Goal: Task Accomplishment & Management: Complete application form

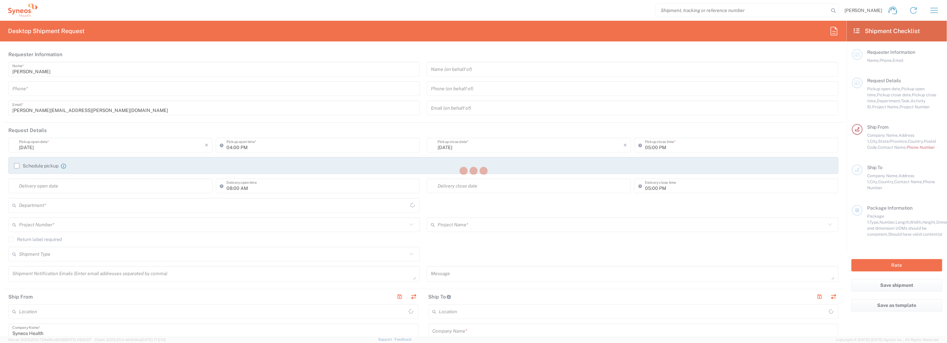
type input "[US_STATE]"
type input "[GEOGRAPHIC_DATA]"
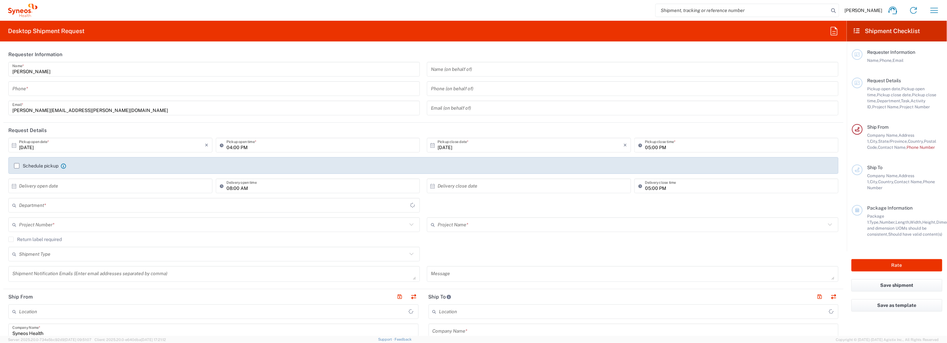
type input "3218"
type input "Syneos Health, LLC-[GEOGRAPHIC_DATA] [GEOGRAPHIC_DATA] [GEOGRAPHIC_DATA]"
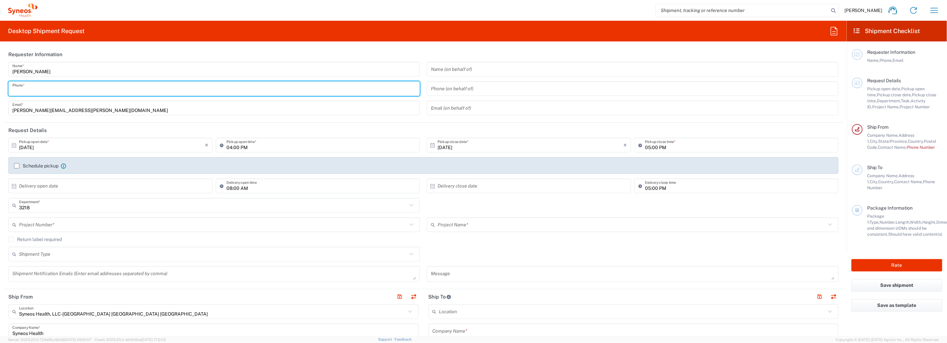
click at [98, 87] on input "tel" at bounding box center [213, 89] width 403 height 12
type input "9193700049"
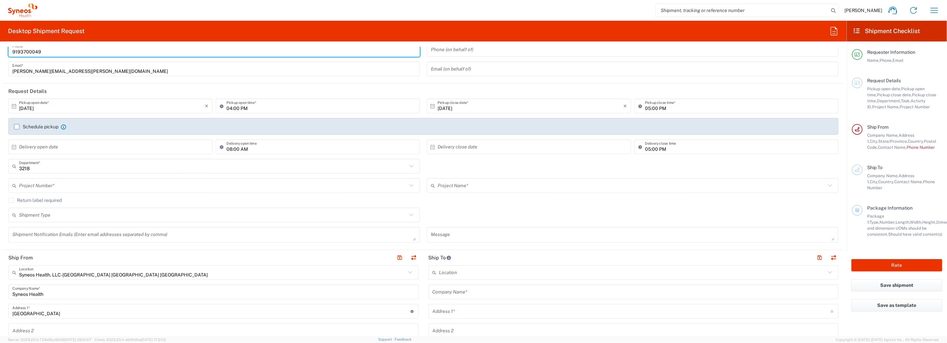
scroll to position [74, 0]
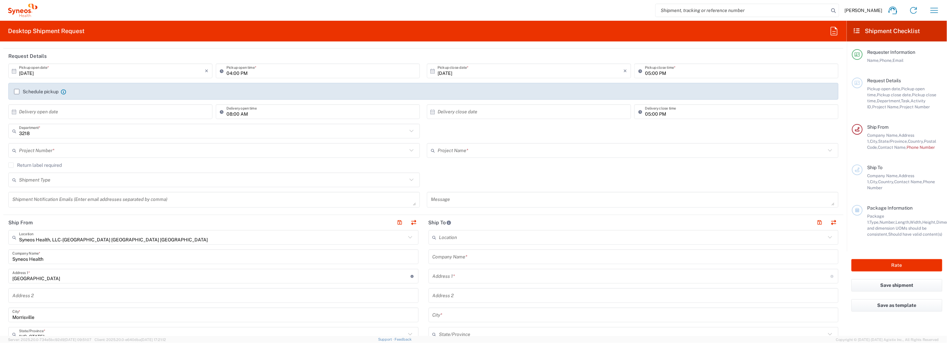
click at [65, 151] on input "text" at bounding box center [213, 151] width 388 height 12
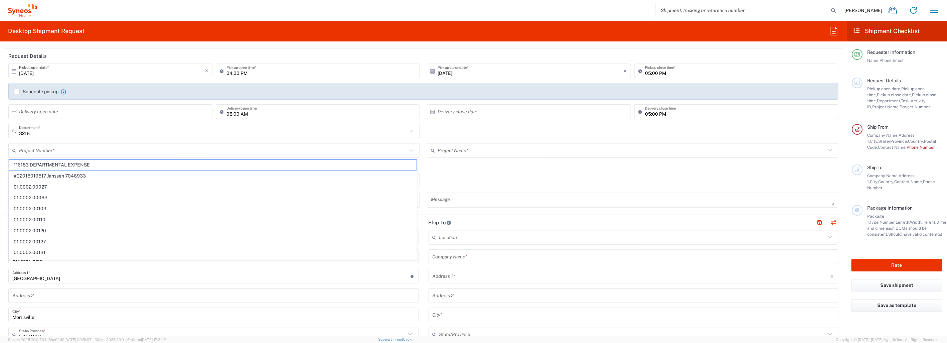
click at [72, 150] on input "text" at bounding box center [213, 151] width 388 height 12
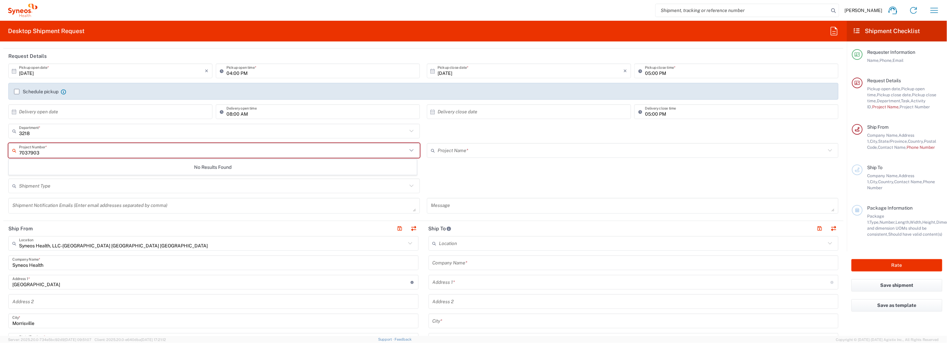
click at [124, 169] on div "No Results Found" at bounding box center [213, 166] width 408 height 15
drag, startPoint x: 43, startPoint y: 152, endPoint x: 942, endPoint y: 154, distance: 898.7
click at [19, 151] on input "7037903" at bounding box center [213, 151] width 388 height 12
drag, startPoint x: 44, startPoint y: 156, endPoint x: 25, endPoint y: 156, distance: 19.0
click at [43, 156] on input "7037903" at bounding box center [213, 151] width 388 height 12
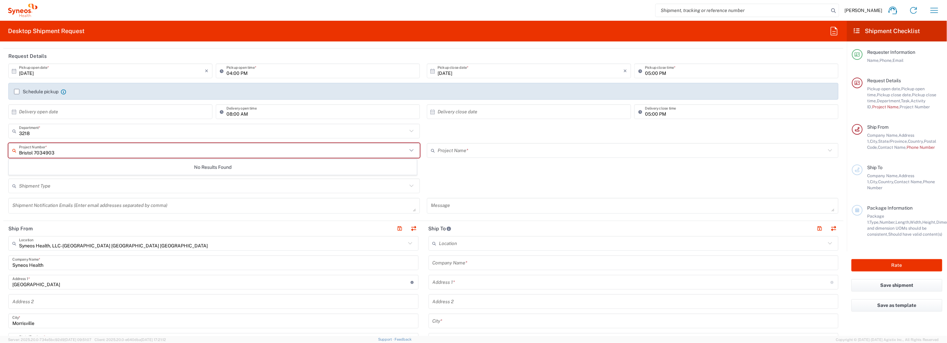
type input "Bristol 7034903"
click at [106, 171] on div "No Results Found" at bounding box center [213, 166] width 408 height 15
click at [152, 153] on input "Bristol 7034903" at bounding box center [213, 151] width 388 height 12
click at [217, 168] on div "No Results Found" at bounding box center [213, 166] width 408 height 15
click at [510, 148] on input "text" at bounding box center [631, 151] width 388 height 12
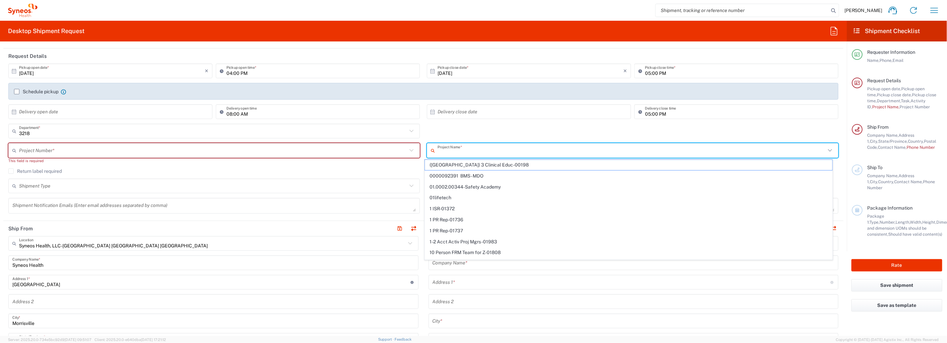
click at [473, 149] on input "text" at bounding box center [631, 151] width 388 height 12
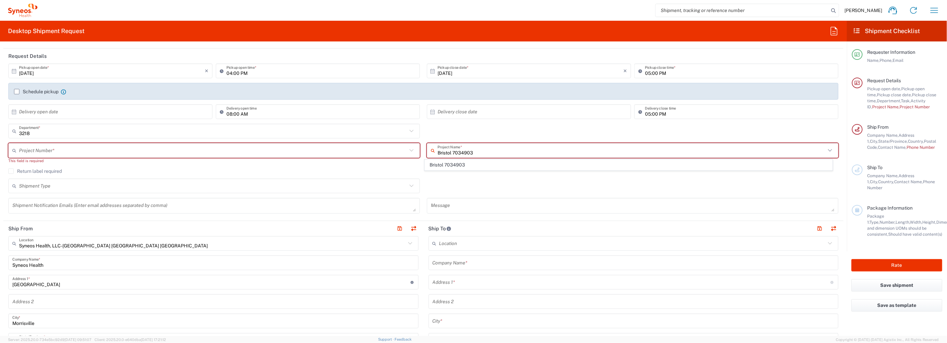
type input "Bristol 7034903"
click at [467, 164] on span "Bristol 7034903" at bounding box center [628, 165] width 407 height 10
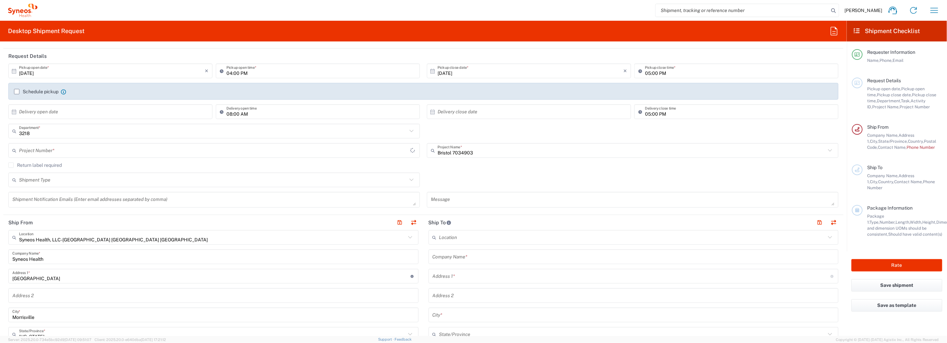
type input "7034903"
click at [65, 179] on input "text" at bounding box center [213, 180] width 388 height 12
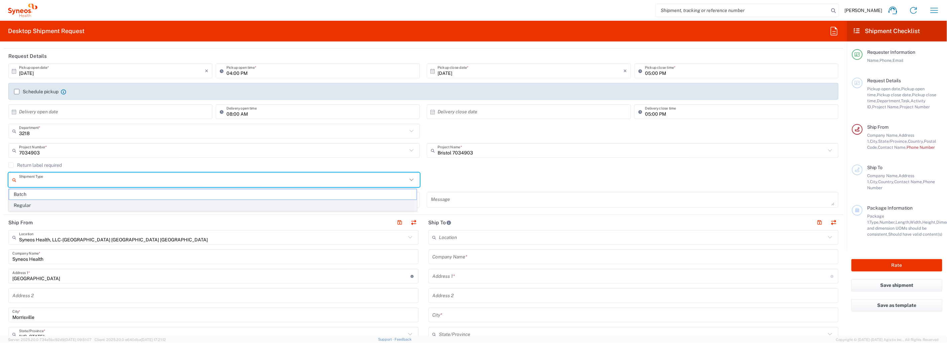
click at [55, 207] on span "Regular" at bounding box center [212, 205] width 407 height 10
type input "Regular"
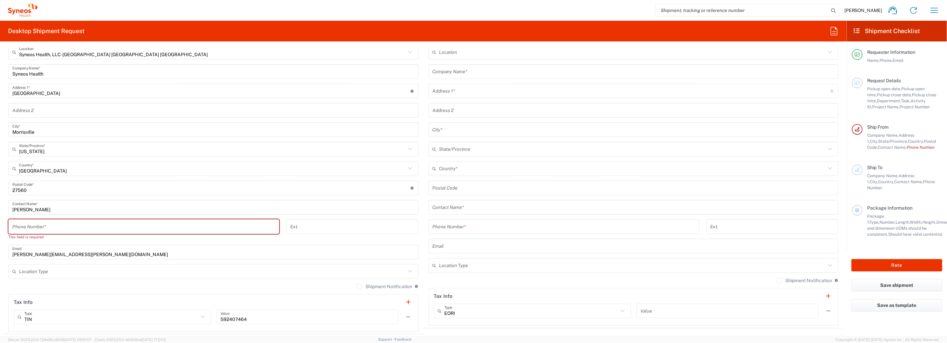
scroll to position [259, 0]
click at [118, 226] on input "tel" at bounding box center [143, 226] width 263 height 12
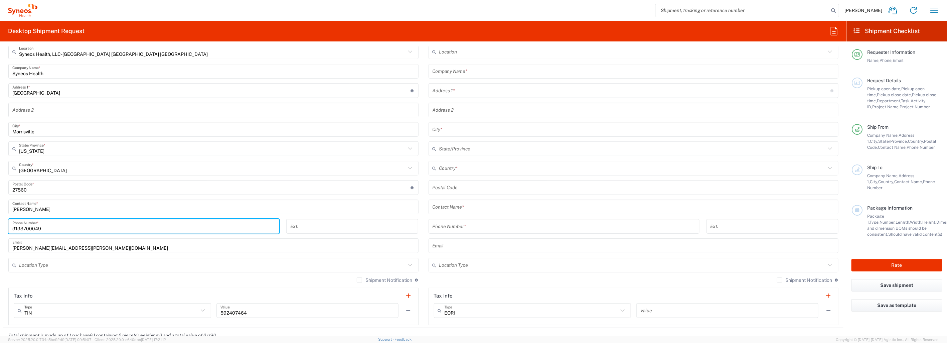
type input "9193700049"
click at [152, 204] on input "[PERSON_NAME]" at bounding box center [213, 207] width 402 height 12
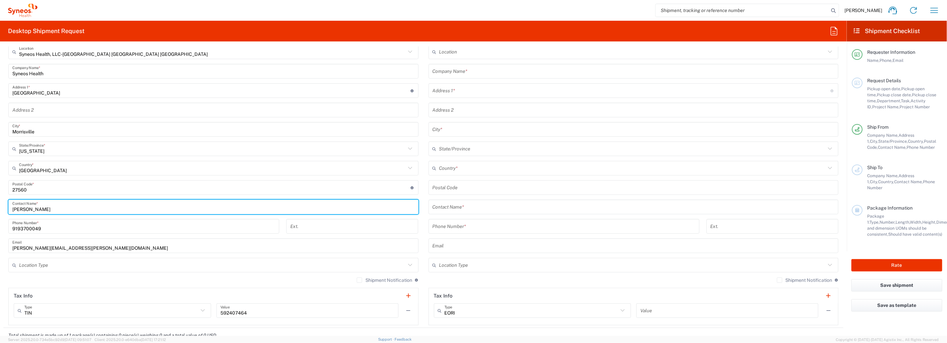
scroll to position [297, 0]
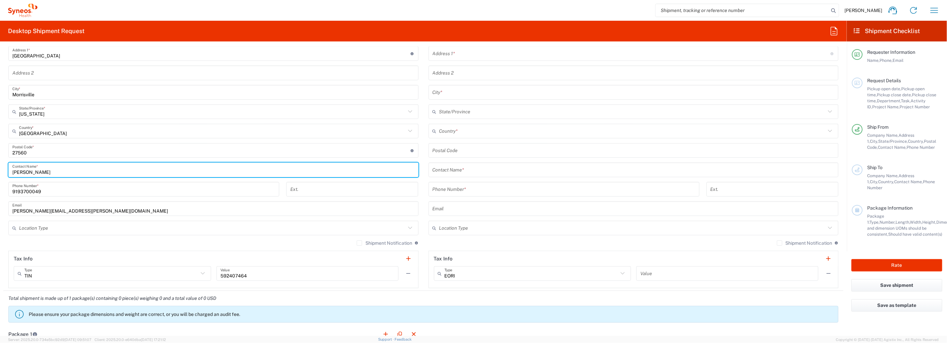
click at [335, 228] on input "text" at bounding box center [212, 228] width 387 height 12
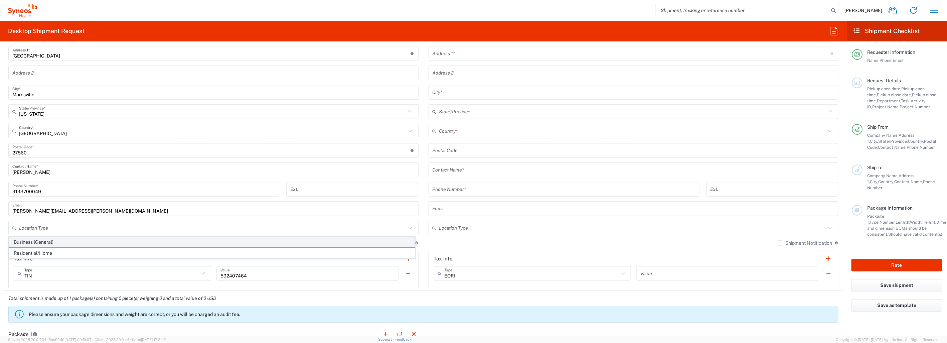
click at [213, 244] on span "Business (General)" at bounding box center [212, 242] width 406 height 10
type input "Business (General)"
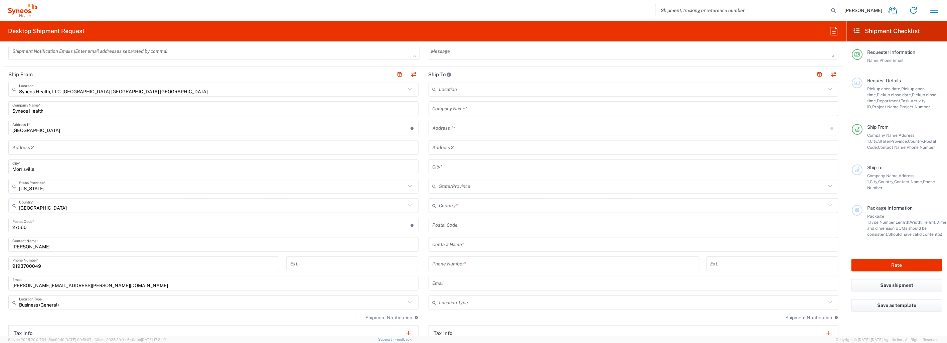
scroll to position [222, 0]
drag, startPoint x: 446, startPoint y: 108, endPoint x: 460, endPoint y: 167, distance: 60.3
click at [446, 108] on input "text" at bounding box center [633, 109] width 402 height 12
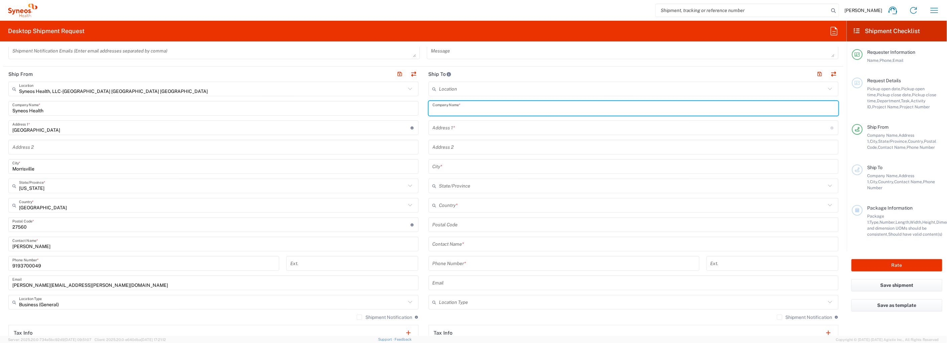
paste input "Fundacion [PERSON_NAME]"
type input "Fundacion [PERSON_NAME]"
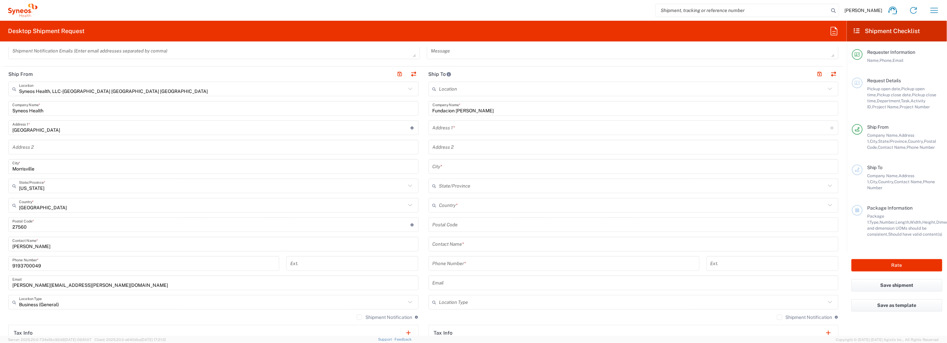
click at [470, 128] on input "text" at bounding box center [631, 128] width 398 height 12
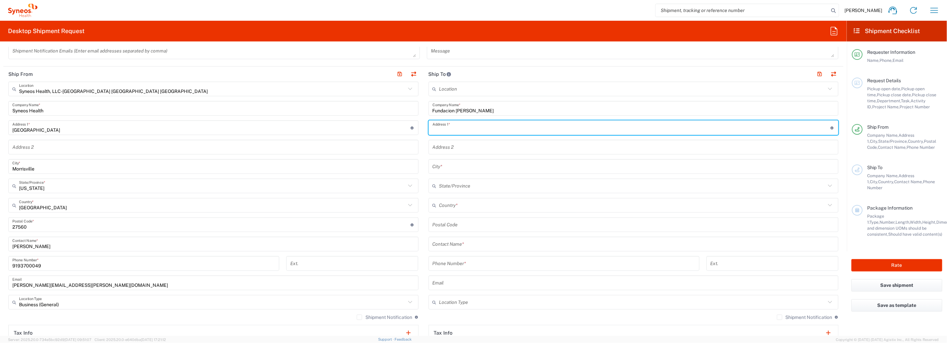
paste input "Pharmacy Rancahua 878 Fl-4"
type input "Pharmacy Rancahua 878 Fl-4"
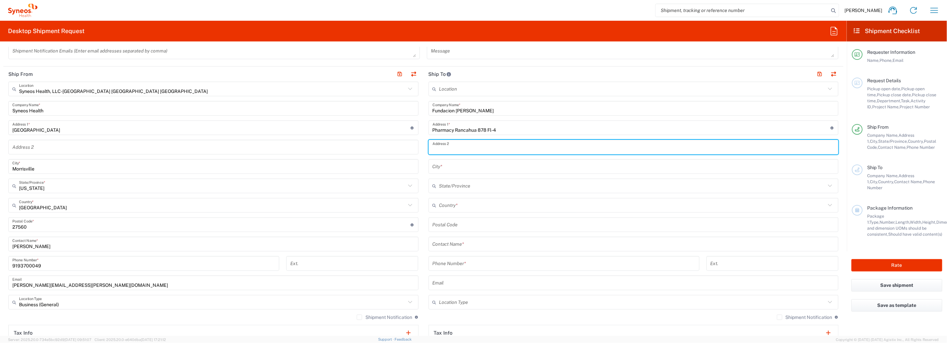
drag, startPoint x: 458, startPoint y: 146, endPoint x: 463, endPoint y: 149, distance: 5.4
click at [458, 146] on input "text" at bounding box center [633, 147] width 402 height 12
paste input "Providencia"
type input "Providencia"
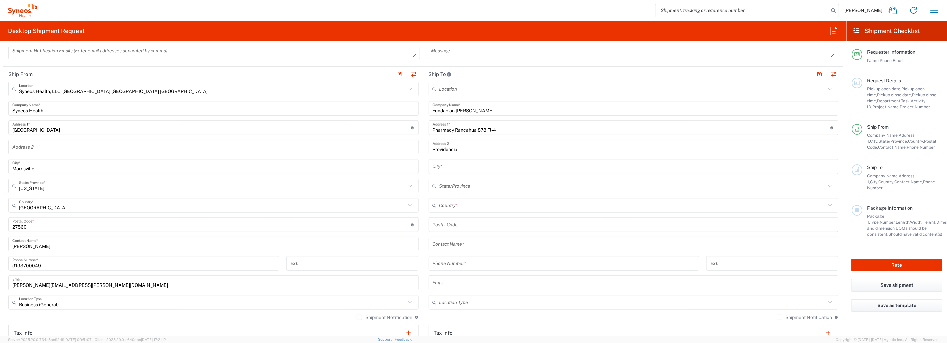
drag, startPoint x: 457, startPoint y: 219, endPoint x: 480, endPoint y: 222, distance: 23.2
click at [457, 219] on input "undefined" at bounding box center [633, 225] width 402 height 12
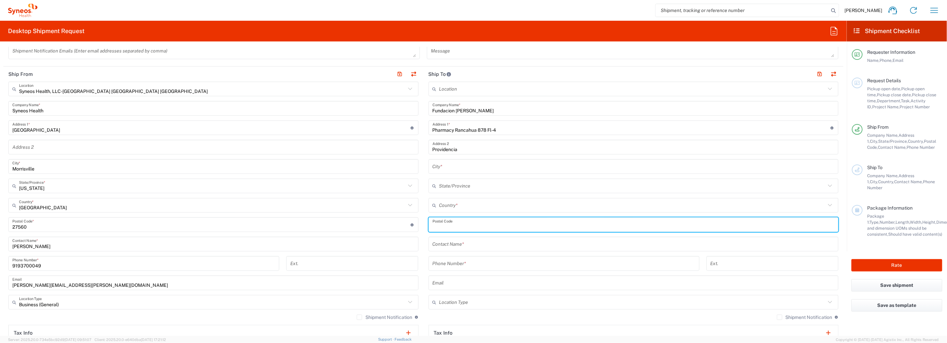
paste input "7500921"
type input "7500921"
type input "[PERSON_NAME]"
type input "[GEOGRAPHIC_DATA]"
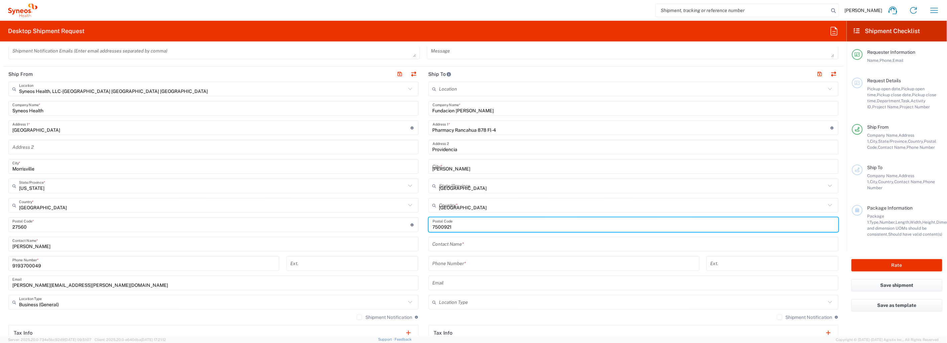
type input "227067543"
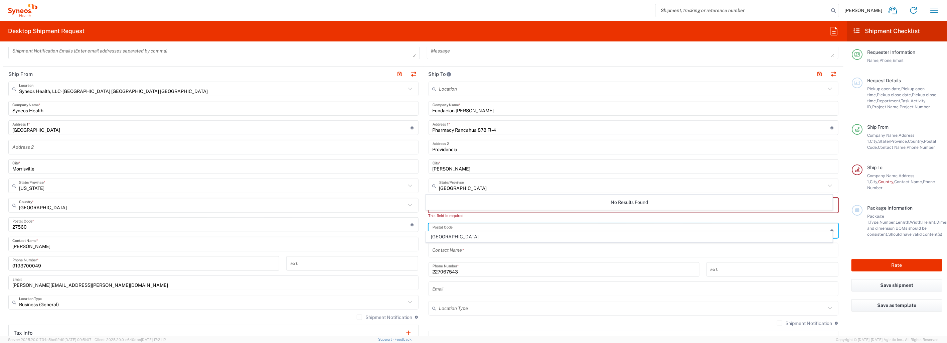
type input "7500921"
click at [578, 312] on input "text" at bounding box center [632, 308] width 387 height 12
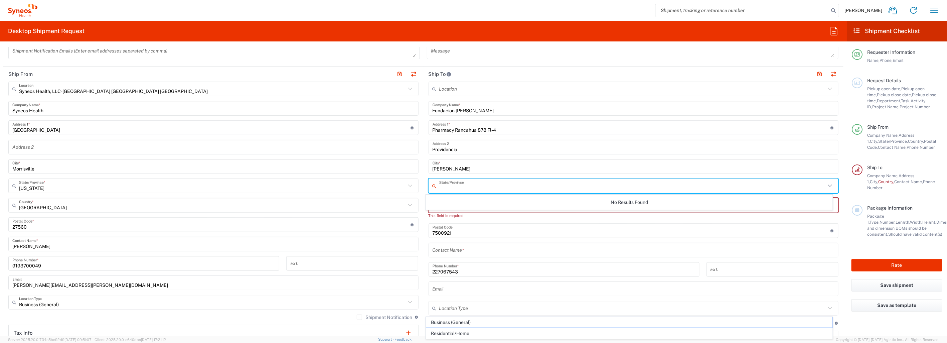
click at [473, 184] on input "text" at bounding box center [632, 186] width 387 height 12
type input "[GEOGRAPHIC_DATA]"
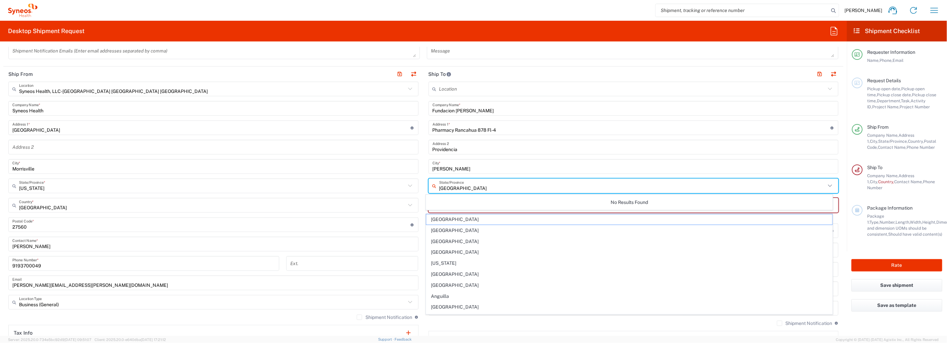
drag, startPoint x: 494, startPoint y: 186, endPoint x: 426, endPoint y: 186, distance: 67.8
click at [428, 186] on div "[GEOGRAPHIC_DATA]/Province" at bounding box center [633, 185] width 410 height 15
drag, startPoint x: 602, startPoint y: 146, endPoint x: 584, endPoint y: 174, distance: 33.5
click at [602, 146] on input "Providencia" at bounding box center [633, 147] width 402 height 12
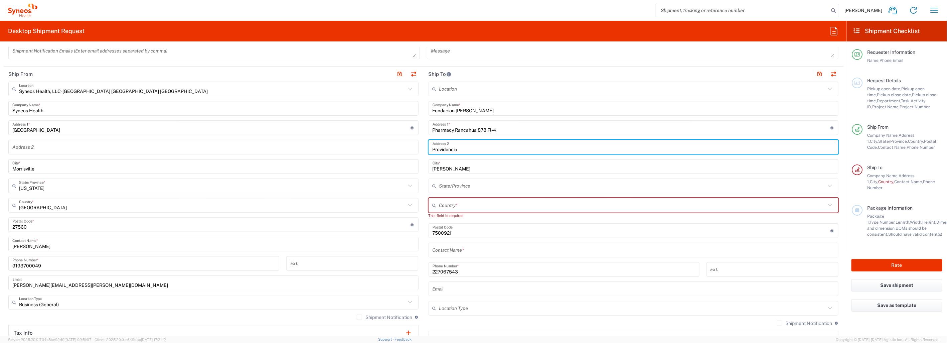
click at [598, 258] on div "Location [PERSON_NAME] LLC-[GEOGRAPHIC_DATA] [GEOGRAPHIC_DATA] [GEOGRAPHIC_DATA…" at bounding box center [633, 224] width 410 height 287
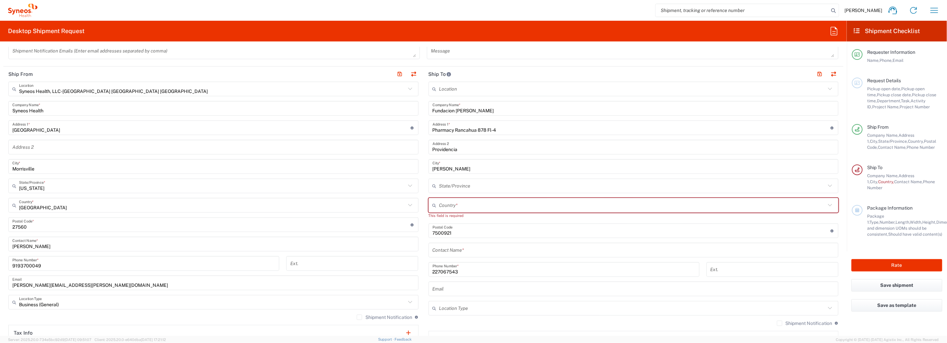
click at [505, 203] on input "text" at bounding box center [632, 205] width 387 height 12
type input "[GEOGRAPHIC_DATA]"
type input "Sender/Shipper"
type input "Delivery Duty Paid"
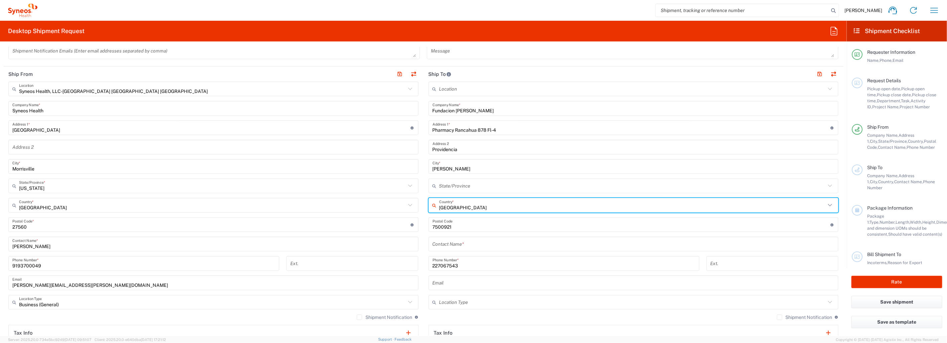
type input "[GEOGRAPHIC_DATA]"
drag, startPoint x: 618, startPoint y: 147, endPoint x: 544, endPoint y: 148, distance: 74.5
click at [618, 147] on input "Providencia" at bounding box center [633, 147] width 402 height 12
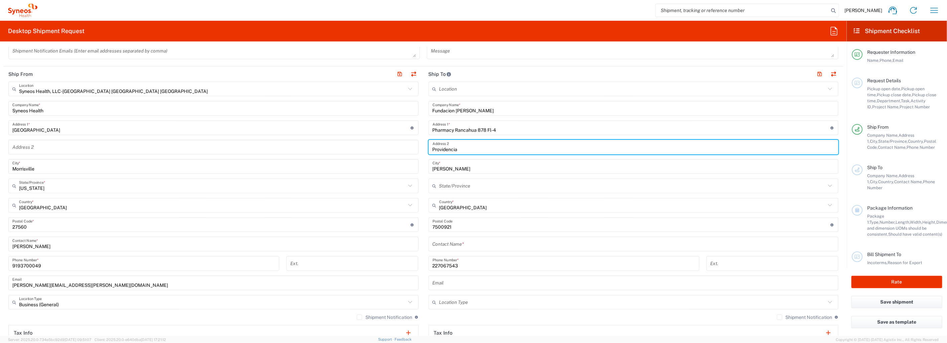
drag, startPoint x: 520, startPoint y: 284, endPoint x: 521, endPoint y: 279, distance: 5.5
click at [520, 284] on input "text" at bounding box center [633, 283] width 402 height 12
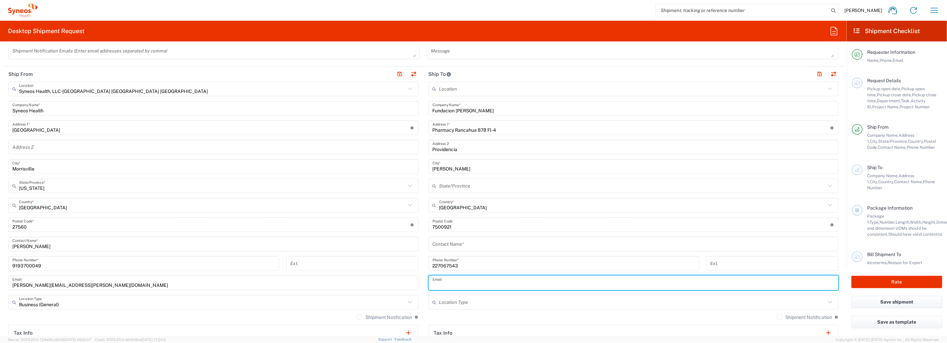
click at [579, 184] on input "text" at bounding box center [632, 186] width 387 height 12
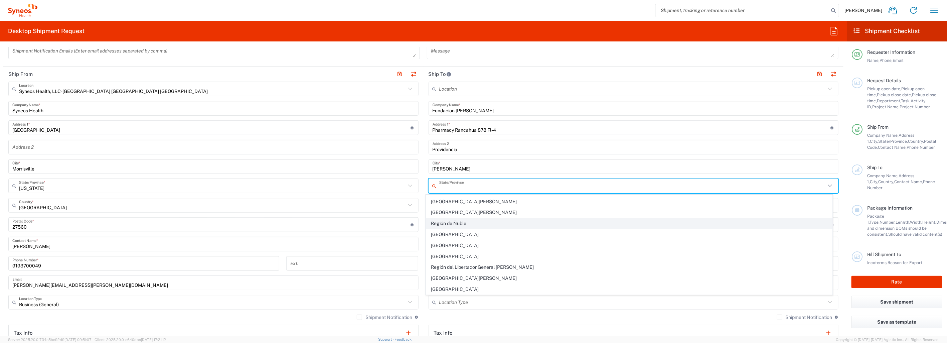
scroll to position [76, 0]
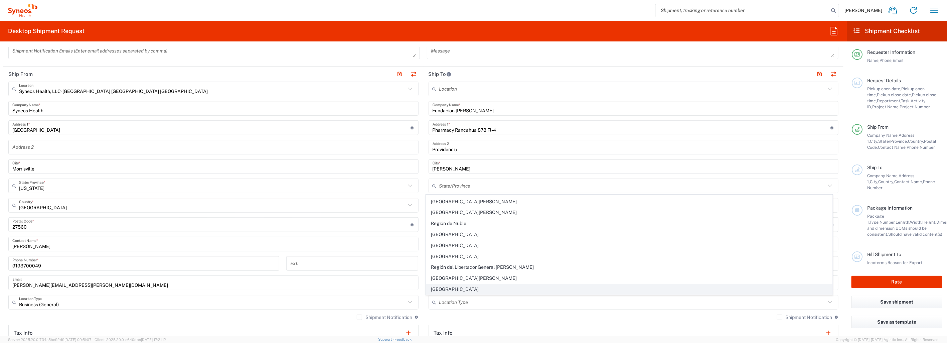
click at [445, 288] on span "[GEOGRAPHIC_DATA]" at bounding box center [629, 289] width 406 height 10
type input "[GEOGRAPHIC_DATA]"
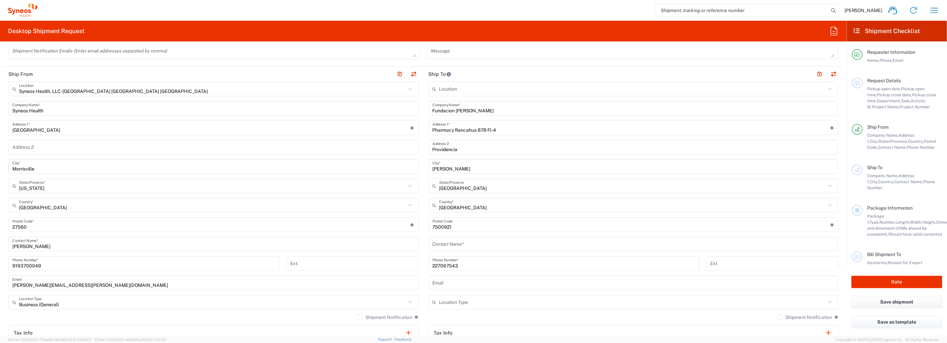
click at [470, 243] on input "text" at bounding box center [633, 244] width 402 height 12
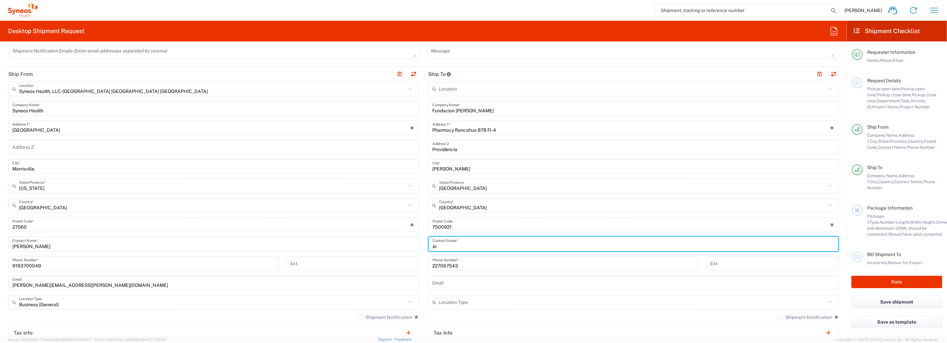
type input "J"
type input "\"
type input "[PERSON_NAME]"
drag, startPoint x: 430, startPoint y: 264, endPoint x: 430, endPoint y: 271, distance: 6.3
click at [432, 264] on input "227067543" at bounding box center [563, 263] width 263 height 12
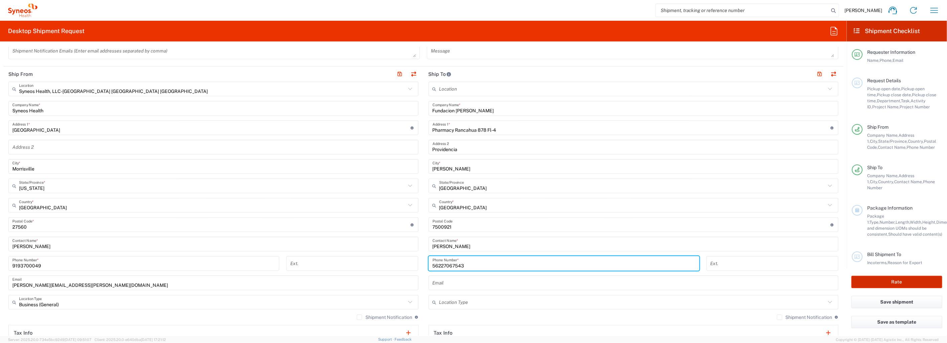
type input "56227067543"
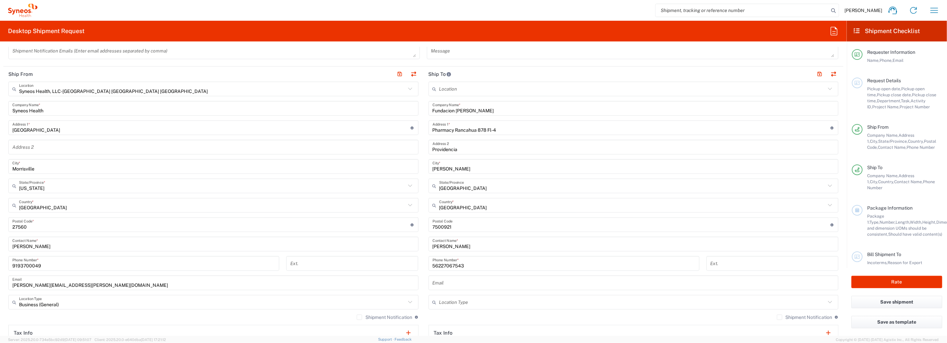
drag, startPoint x: 446, startPoint y: 282, endPoint x: 469, endPoint y: 279, distance: 22.9
click at [446, 282] on input "text" at bounding box center [633, 283] width 402 height 12
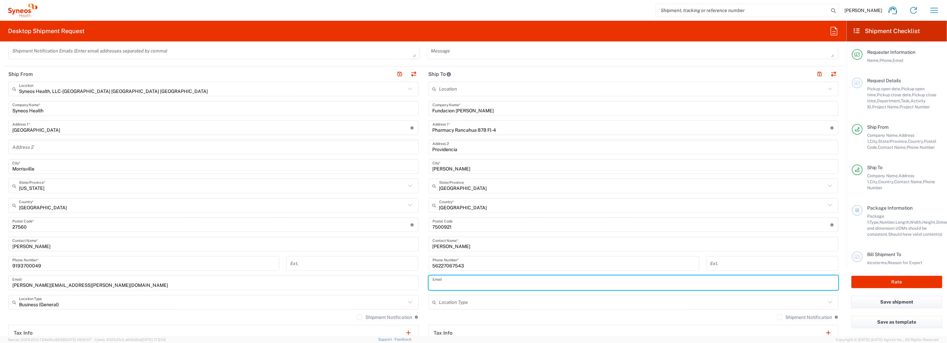
paste input "[PERSON_NAME][EMAIL_ADDRESS][PERSON_NAME][DOMAIN_NAME]"
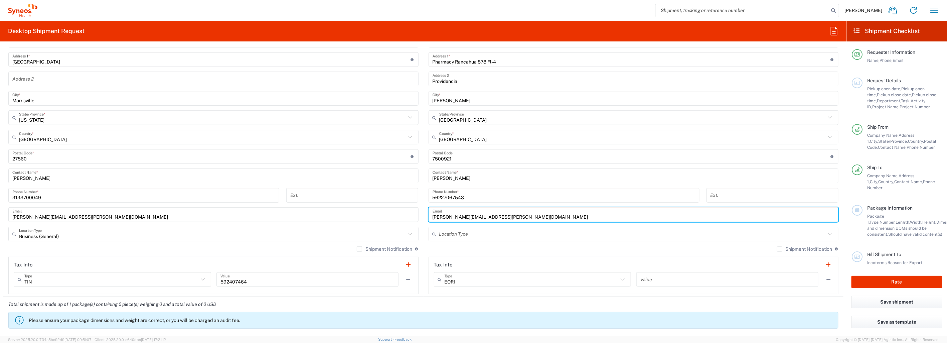
scroll to position [297, 0]
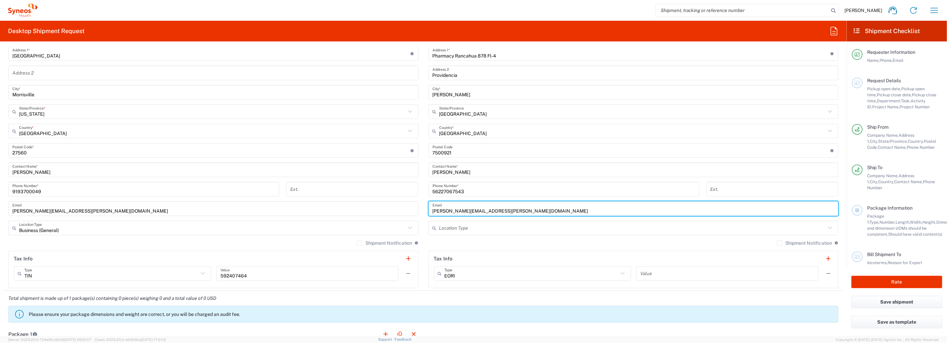
type input "[PERSON_NAME][EMAIL_ADDRESS][PERSON_NAME][DOMAIN_NAME]"
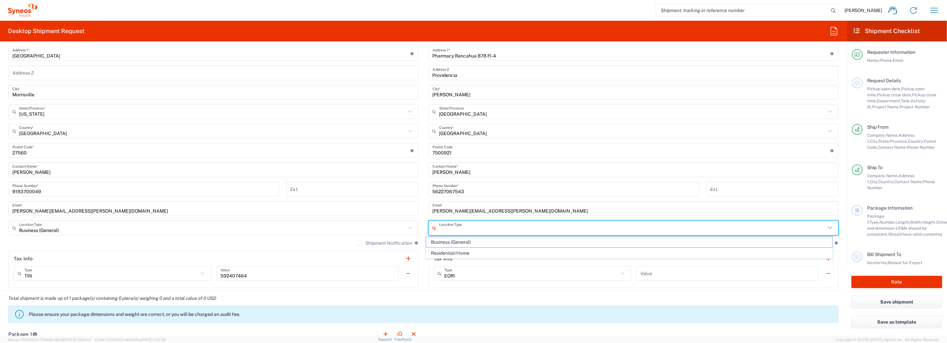
click at [495, 222] on input "text" at bounding box center [632, 228] width 387 height 12
click at [475, 242] on span "Business (General)" at bounding box center [629, 242] width 406 height 10
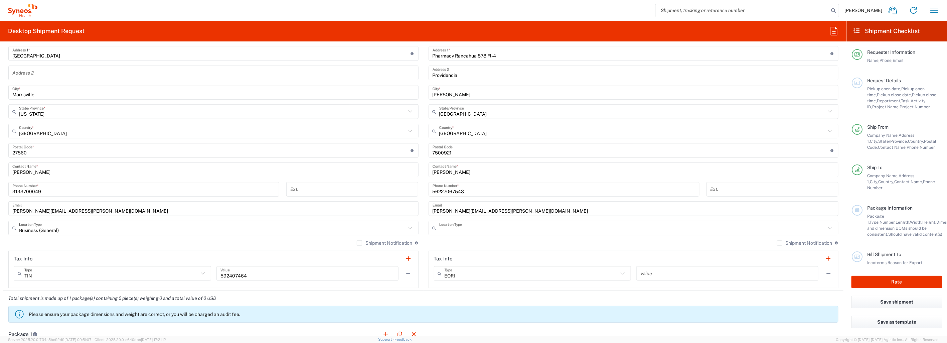
type input "Business (General)"
click at [357, 240] on label "Shipment Notification" at bounding box center [384, 242] width 55 height 5
click at [359, 243] on input "Shipment Notification" at bounding box center [359, 243] width 0 height 0
click at [777, 243] on label "Shipment Notification" at bounding box center [804, 242] width 55 height 5
click at [779, 243] on input "Shipment Notification" at bounding box center [779, 243] width 0 height 0
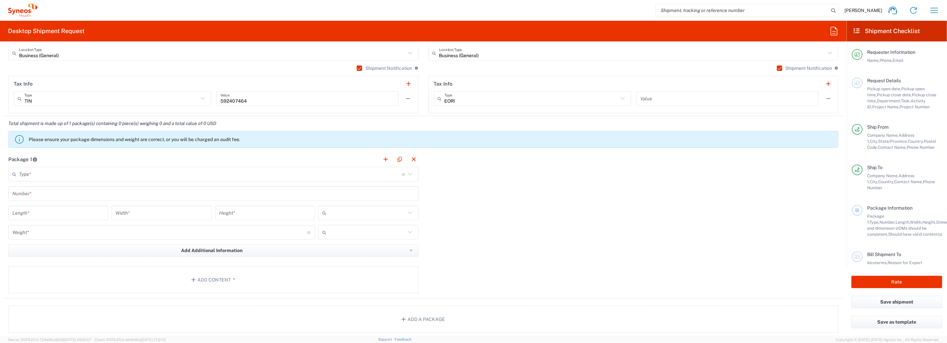
scroll to position [482, 0]
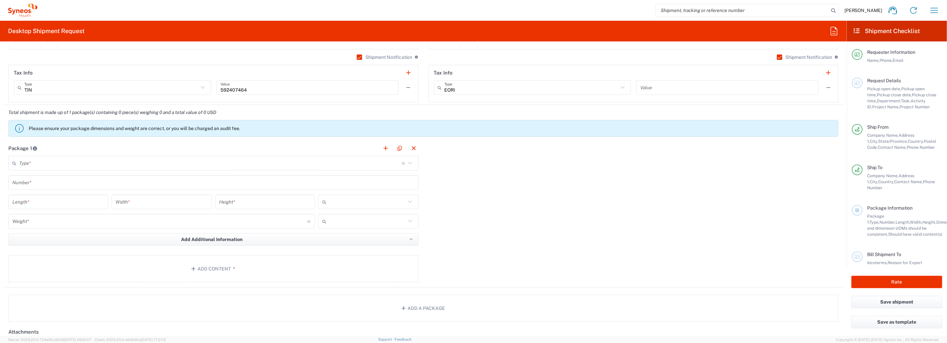
click at [406, 162] on icon at bounding box center [410, 163] width 9 height 9
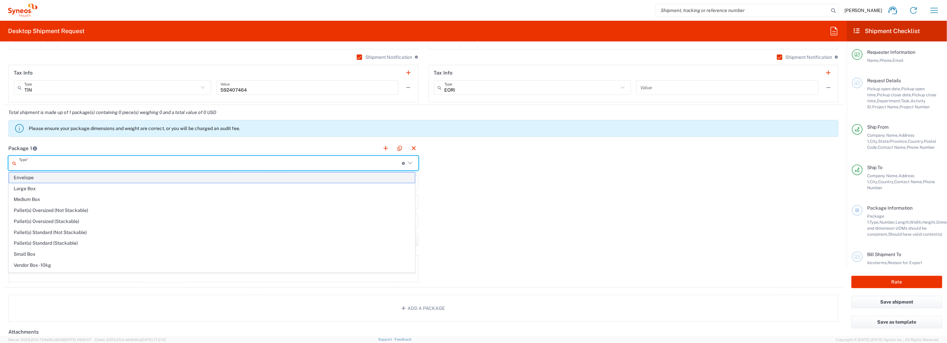
click at [102, 177] on span "Envelope" at bounding box center [212, 177] width 406 height 10
type input "Envelope"
type input "1"
type input "9.5"
type input "12.5"
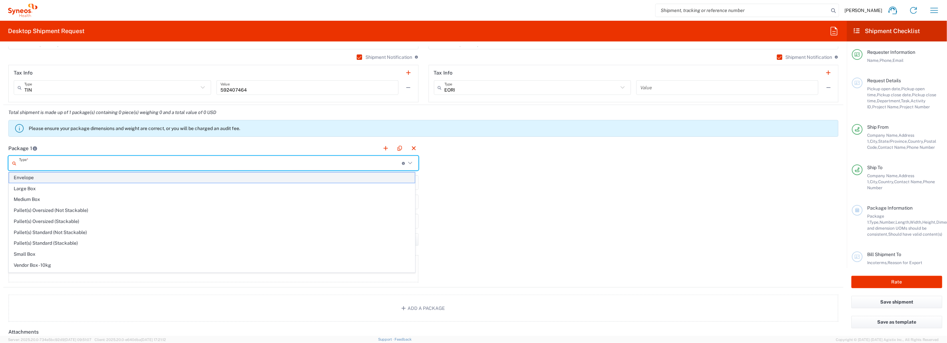
type input "0.25"
type input "in"
type input "0.45"
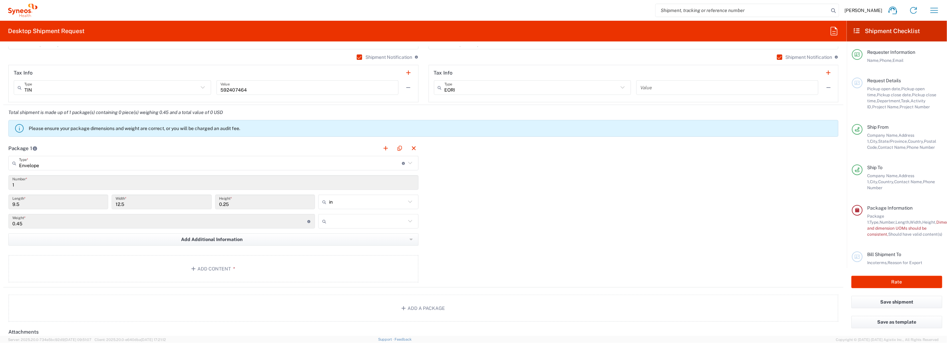
click at [477, 234] on div "Package 1 Envelope Type * Material used to package goods Envelope Large Box Med…" at bounding box center [423, 214] width 840 height 147
click at [204, 268] on button "Add Content *" at bounding box center [213, 268] width 410 height 27
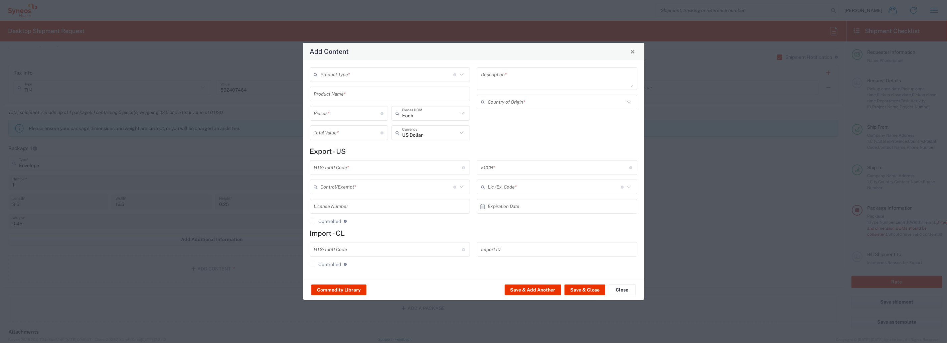
click at [385, 74] on input "text" at bounding box center [387, 75] width 133 height 12
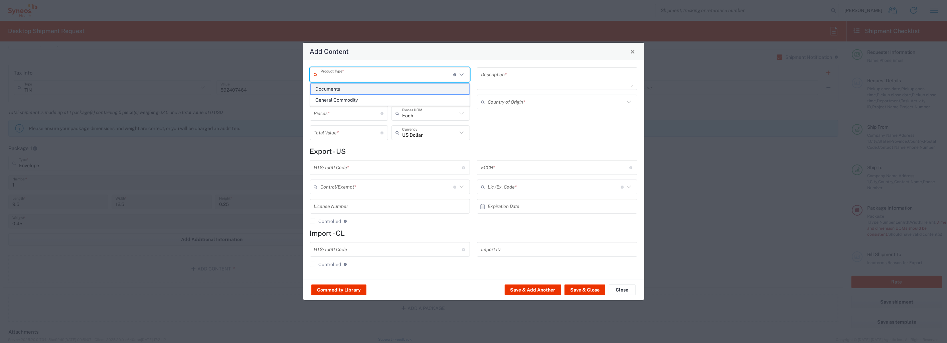
click at [357, 87] on span "Documents" at bounding box center [390, 89] width 159 height 10
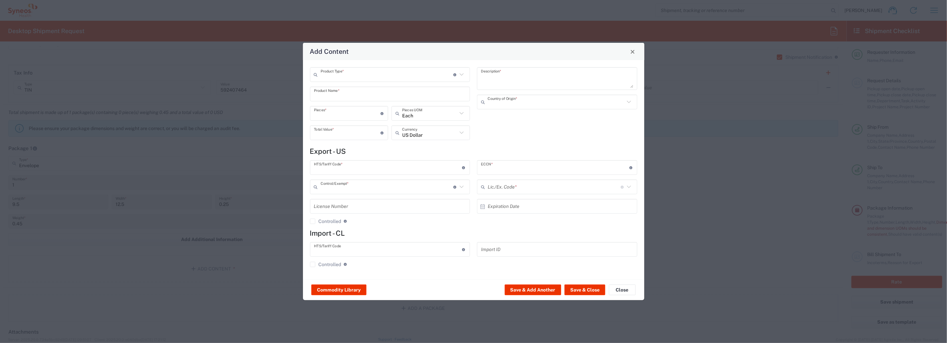
type input "Documents"
type input "1"
type textarea "Documents"
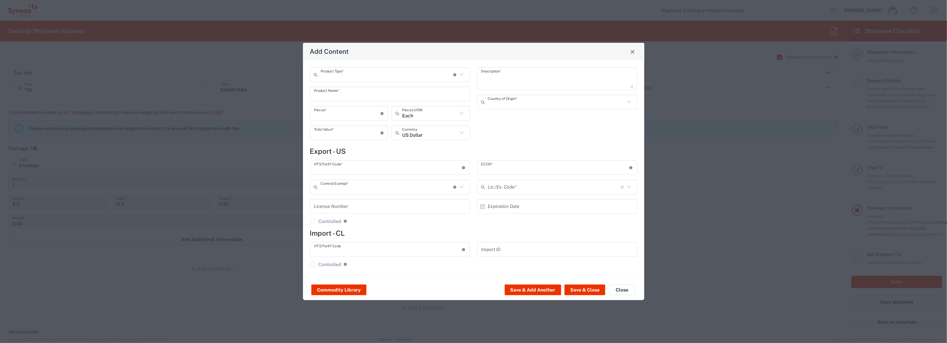
type input "[GEOGRAPHIC_DATA]"
type input "0000.00.0000"
type input "FTR Exemption"
type input "0000"
type input "0000.00.0000"
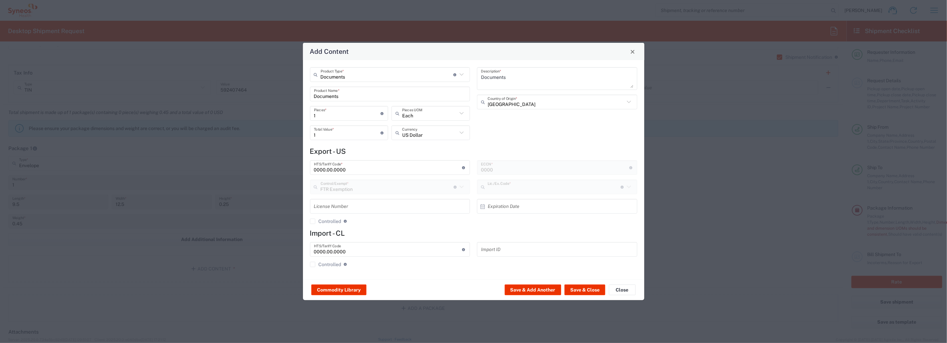
type input "30.37(a)"
click at [505, 77] on textarea "Documents" at bounding box center [557, 78] width 152 height 19
drag, startPoint x: 508, startPoint y: 76, endPoint x: 482, endPoint y: 76, distance: 26.1
click at [482, 76] on textarea "Documents" at bounding box center [557, 78] width 152 height 19
click at [507, 77] on textarea "Documents" at bounding box center [557, 78] width 152 height 19
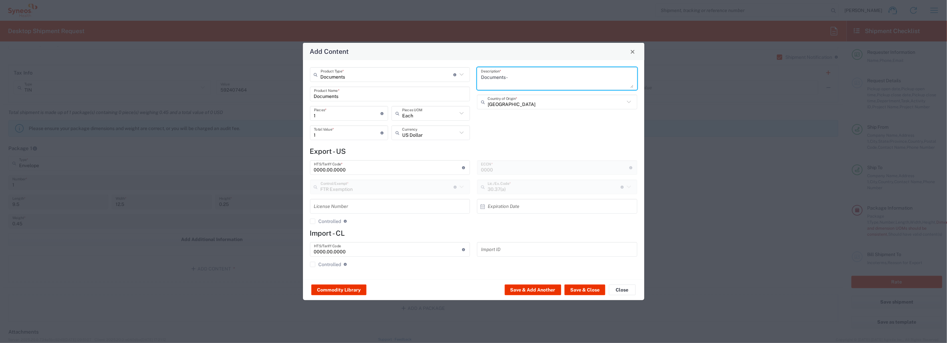
click at [511, 76] on textarea "Documents-" at bounding box center [557, 78] width 152 height 19
paste textarea "Labels and ALF for UDE process"
click at [491, 82] on textarea "Documents- Labels and ALF for UDE process" at bounding box center [557, 78] width 152 height 19
paste textarea "Protocol CA057-003- Site 0009- Batch # ACQ4083"
drag, startPoint x: 506, startPoint y: 82, endPoint x: 514, endPoint y: 99, distance: 18.7
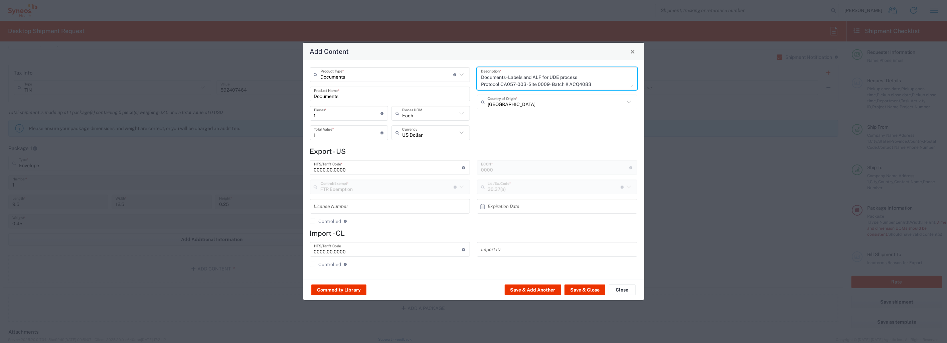
click at [506, 83] on textarea "Documents- Labels and ALF for UDE process Protocol CA057-003- Site 0009- Batch …" at bounding box center [557, 78] width 152 height 19
drag, startPoint x: 542, startPoint y: 82, endPoint x: 545, endPoint y: 101, distance: 18.4
click at [542, 83] on textarea "Documents- Labels and ALF for UDE process Protocol CA224-127- Site 0009- Batch …" at bounding box center [557, 78] width 152 height 19
type textarea "Documents- Labels and ALF for UDE process Protocol CA224-127- Site 0017- Batch …"
drag, startPoint x: 508, startPoint y: 75, endPoint x: 589, endPoint y: 86, distance: 81.9
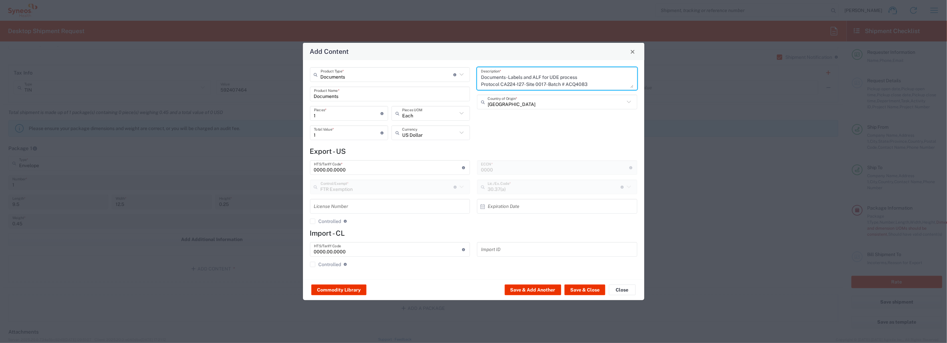
click at [589, 86] on textarea "Documents- Labels and ALF for UDE process Protocol CA224-127- Site 0017- Batch …" at bounding box center [557, 78] width 152 height 19
click at [599, 78] on textarea "Documents- Labels and ALF for UDE process Protocol CA224-127- Site 0017- Batch …" at bounding box center [557, 78] width 152 height 19
click at [569, 73] on textarea "Documents- Labels and ALF for UDE process Protocol CA224-127- Site 0017- Batch …" at bounding box center [557, 78] width 152 height 19
click at [587, 82] on textarea "Documents- Labels and ALF for UDE process Protocol CA224-127- Site 0017- Batch …" at bounding box center [557, 78] width 152 height 19
drag, startPoint x: 586, startPoint y: 84, endPoint x: 593, endPoint y: 91, distance: 9.9
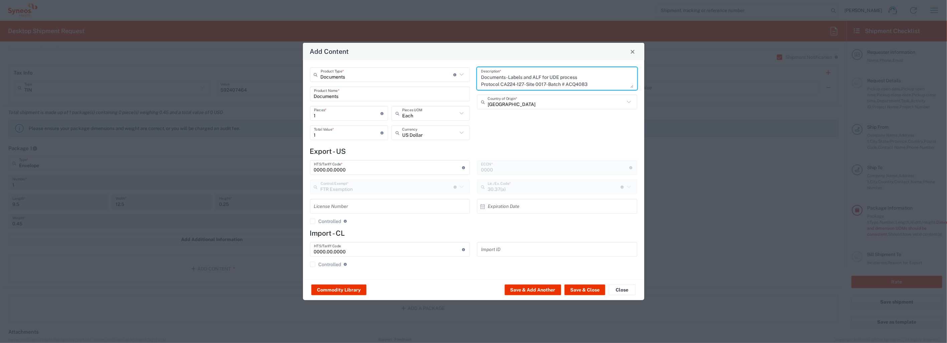
click at [587, 84] on textarea "Documents- Labels and ALF for UDE process Protocol CA224-127- Site 0017- Batch …" at bounding box center [557, 78] width 152 height 19
click at [547, 80] on textarea "Documents- Labels and ALF for UDE process Protocol CA224-127- Site 0017- Batch …" at bounding box center [557, 78] width 152 height 19
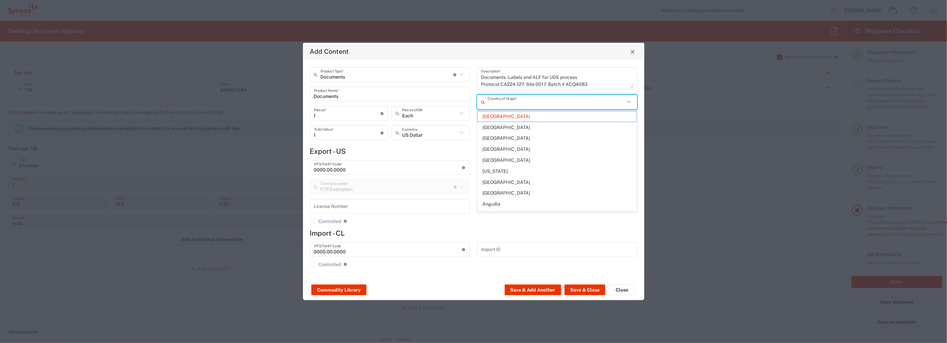
click at [542, 102] on input "text" at bounding box center [556, 102] width 137 height 12
click at [591, 80] on textarea "Documents- Labels and ALF for UDE process Protocol CA224-127- Site 0017- Batch …" at bounding box center [557, 78] width 152 height 19
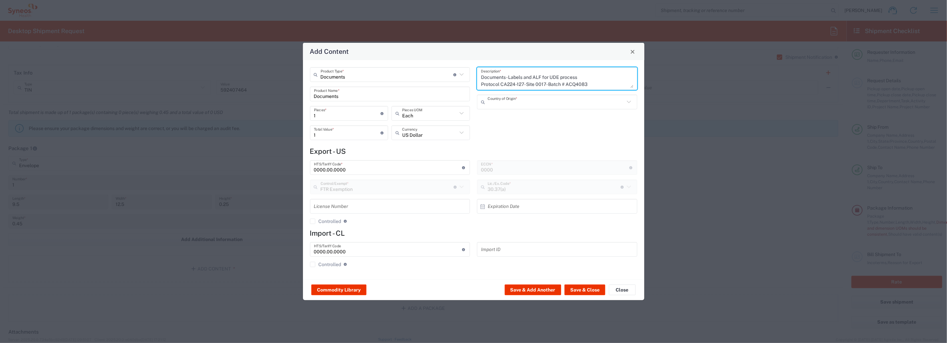
type input "[GEOGRAPHIC_DATA]"
drag, startPoint x: 590, startPoint y: 83, endPoint x: 588, endPoint y: 96, distance: 13.2
click at [590, 83] on textarea "Documents- Labels and ALF for UDE process Protocol CA224-127- Site 0017- Batch …" at bounding box center [557, 78] width 152 height 19
drag, startPoint x: 589, startPoint y: 82, endPoint x: 593, endPoint y: 92, distance: 10.2
click at [589, 83] on textarea "Documents- Labels and ALF for UDE process Protocol CA224-127- Site 0017- Batch …" at bounding box center [557, 78] width 152 height 19
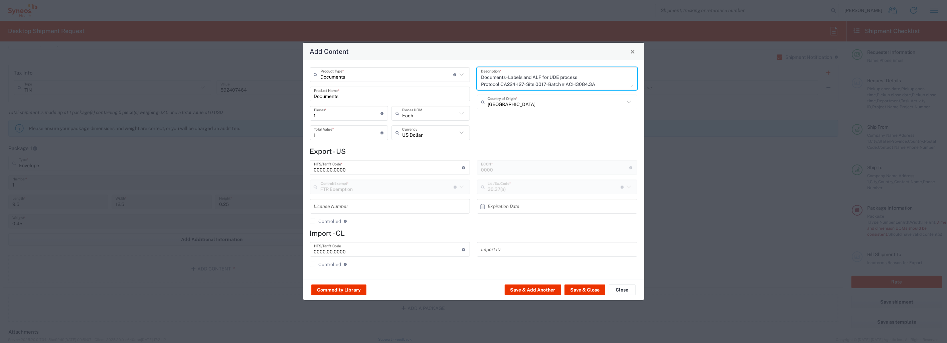
drag, startPoint x: 508, startPoint y: 76, endPoint x: 599, endPoint y: 82, distance: 91.4
click at [599, 82] on textarea "Documents- Labels and ALF for UDE process Protocol CA224-127- Site 0017- Batch …" at bounding box center [557, 78] width 152 height 19
drag, startPoint x: 578, startPoint y: 76, endPoint x: 581, endPoint y: 86, distance: 10.0
click at [578, 76] on textarea "Documents- Labels and ALF for UDE process Protocol CA224-127- Site 0017- Batch …" at bounding box center [557, 78] width 152 height 19
click at [578, 77] on textarea "Documents- Labels and ALF for UDE process Protocol CA224-127- Site 0017- Batch …" at bounding box center [557, 78] width 152 height 19
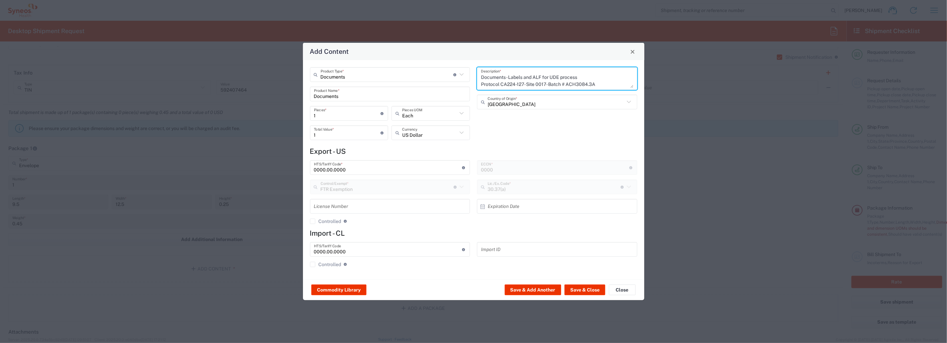
click at [577, 75] on textarea "Documents- Labels and ALF for UDE process Protocol CA224-127- Site 0017- Batch …" at bounding box center [557, 78] width 152 height 19
click at [594, 84] on textarea "Documents- Labels and ALF for UDE process Protocol CA224-127- Site 0017- Batch …" at bounding box center [557, 78] width 152 height 19
click at [561, 80] on textarea "Documents- Labels and ALF for UDE process Protocol CA224-127- Site 0017- Batch …" at bounding box center [557, 78] width 152 height 19
click at [578, 77] on textarea "Documents- Labels and ALF for UDE process Protocol CA224-127- Site 0017- Batch …" at bounding box center [557, 78] width 152 height 19
type textarea "Documents- Labels and ALF, Protocol CA224-127- Site 0017- Batch # ACH3084.3A"
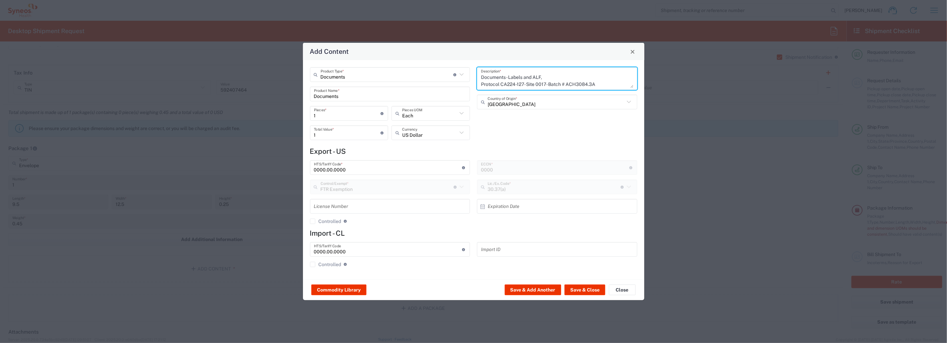
click at [548, 129] on div "Documents- Labels and ALF, Protocol CA224-127- Site 0017- Batch # ACH3084.3A De…" at bounding box center [557, 105] width 167 height 77
click at [528, 290] on button "Save & Add Another" at bounding box center [533, 289] width 56 height 11
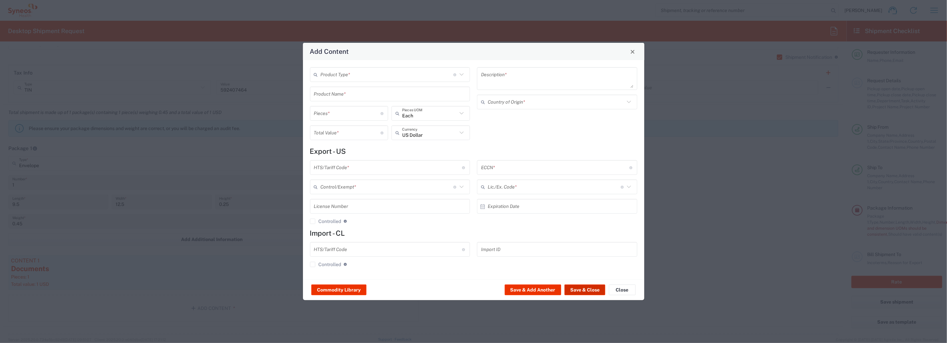
drag, startPoint x: 587, startPoint y: 291, endPoint x: 510, endPoint y: 292, distance: 77.2
click at [587, 290] on button "Save & Close" at bounding box center [584, 289] width 41 height 11
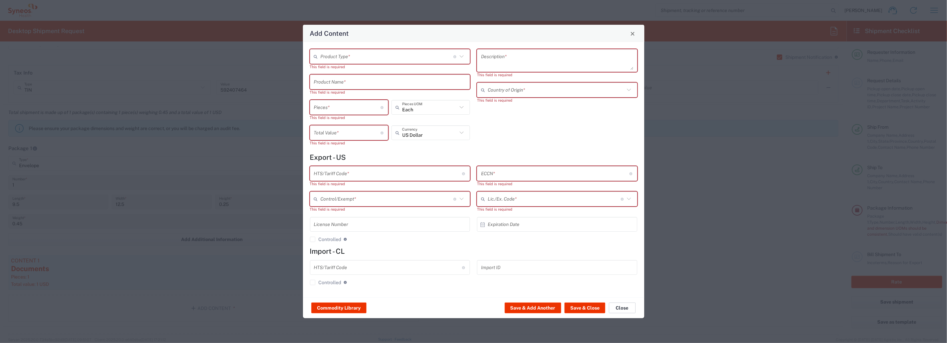
drag, startPoint x: 628, startPoint y: 306, endPoint x: 518, endPoint y: 298, distance: 110.5
click at [627, 306] on button "Close" at bounding box center [622, 307] width 27 height 11
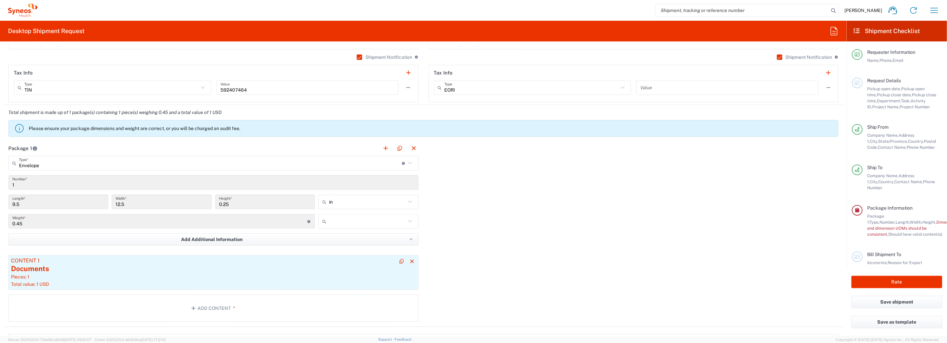
click at [214, 271] on div "Documents" at bounding box center [213, 268] width 405 height 10
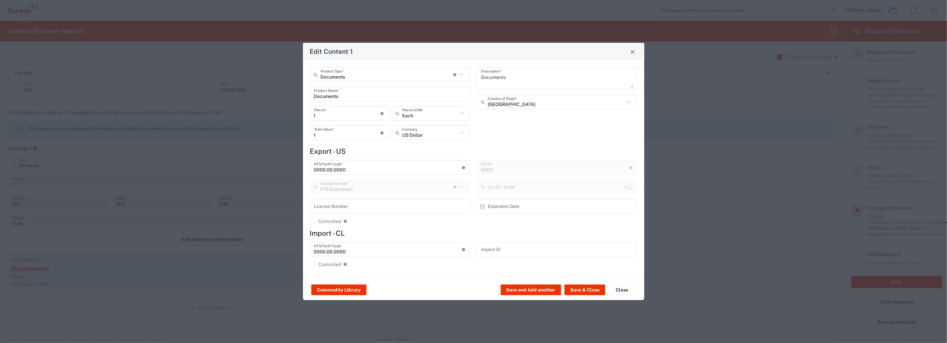
type input "30.37(a)"
click at [626, 290] on button "Close" at bounding box center [622, 289] width 27 height 11
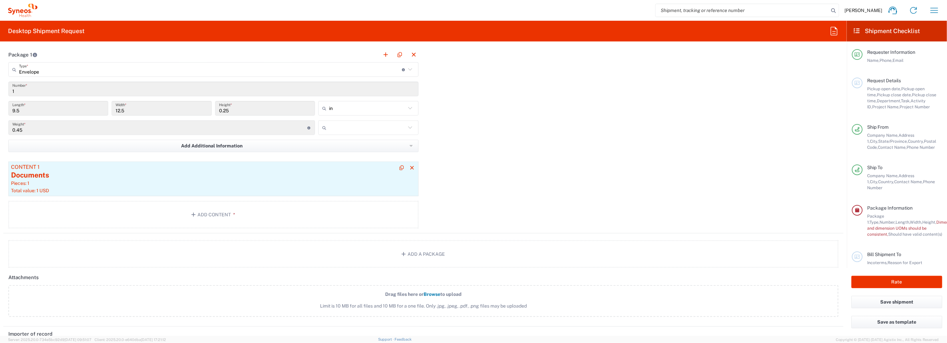
scroll to position [556, 0]
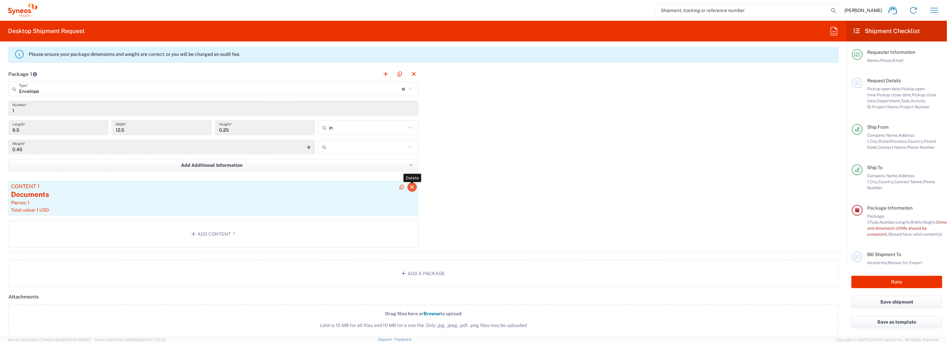
click at [409, 185] on icon "button" at bounding box center [412, 187] width 6 height 5
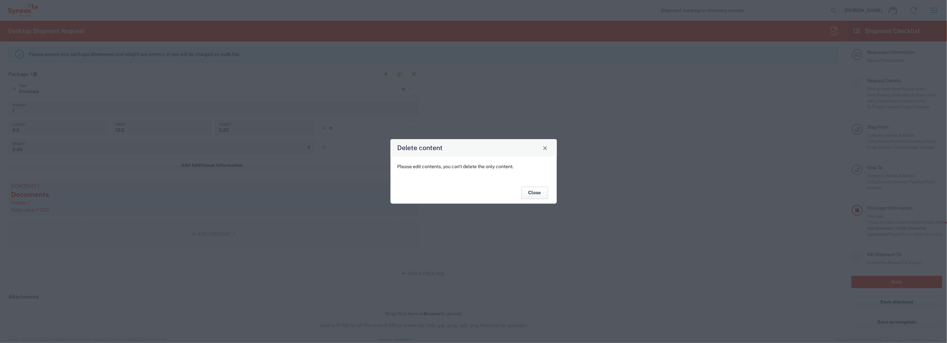
click at [538, 194] on button "Close" at bounding box center [534, 192] width 27 height 12
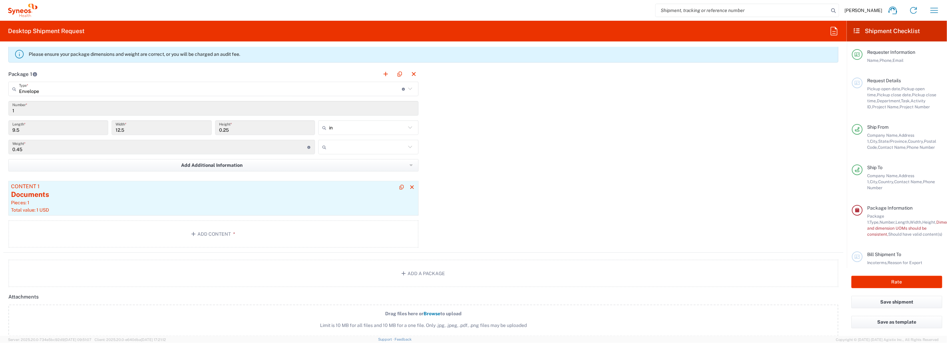
click at [203, 197] on div "Documents" at bounding box center [213, 194] width 405 height 10
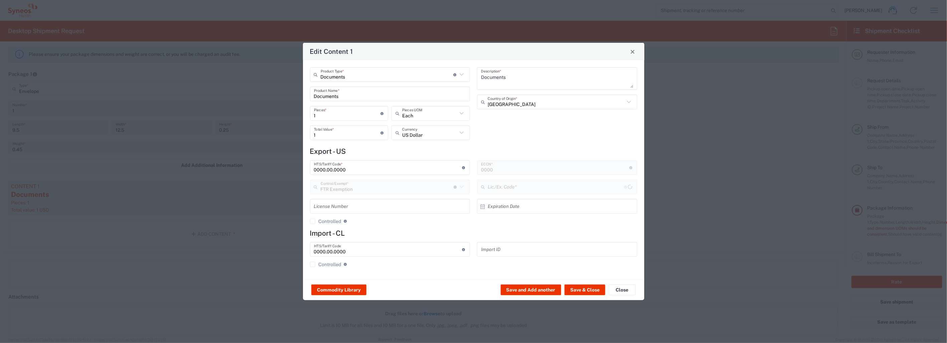
type input "30.37(a)"
drag, startPoint x: 504, startPoint y: 77, endPoint x: 507, endPoint y: 104, distance: 26.6
click at [476, 78] on div "Documents Description * [GEOGRAPHIC_DATA] Country of Origin *" at bounding box center [557, 105] width 167 height 77
paste textarea "Labels and ALF, Protocol CA224-127- Site 0017- Batch # ACH3084.3A"
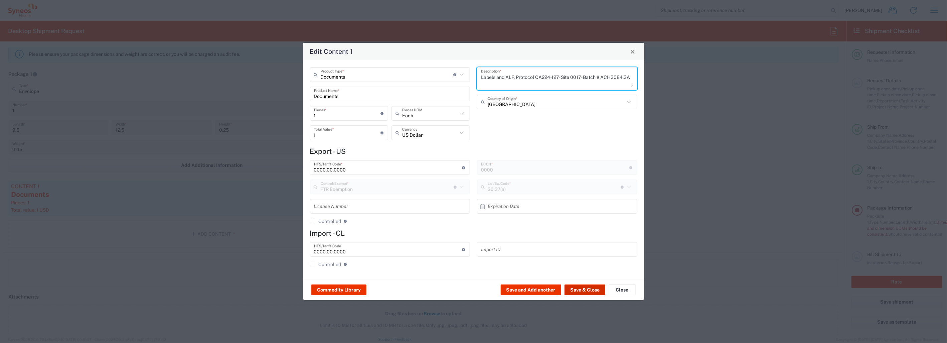
type textarea "Labels and ALF, Protocol CA224-127- Site 0017- Batch # ACH3084.3A"
click at [588, 291] on button "Save & Close" at bounding box center [584, 289] width 41 height 11
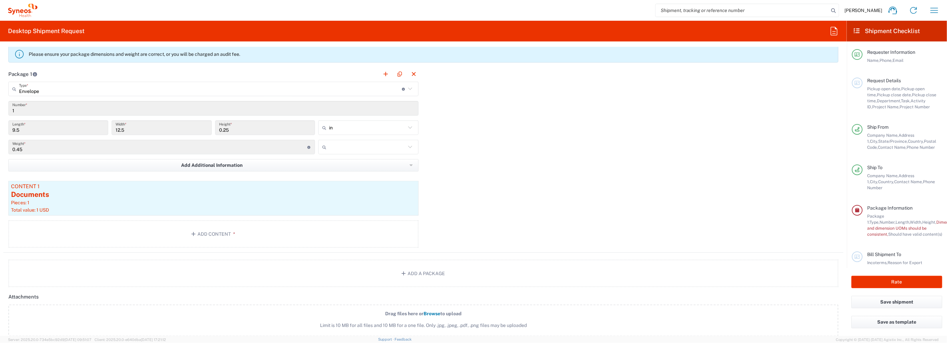
click at [496, 194] on div "Package 1 Envelope Type * Material used to package goods Envelope Large Box Med…" at bounding box center [423, 159] width 840 height 186
click at [207, 195] on div "Documents" at bounding box center [213, 194] width 405 height 10
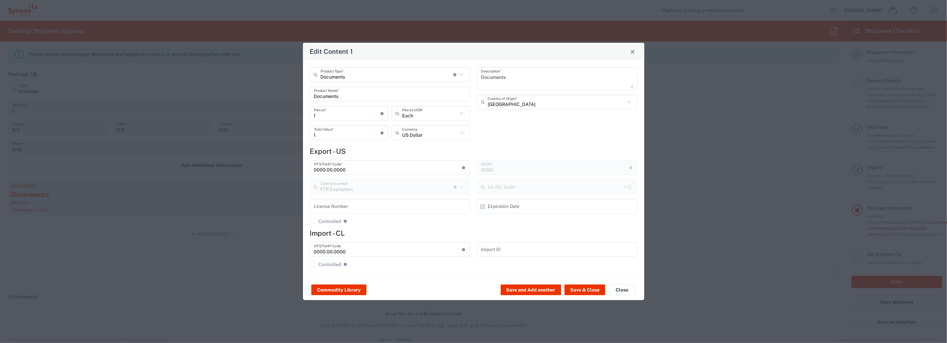
type input "30.37(a)"
click at [625, 286] on button "Close" at bounding box center [622, 289] width 27 height 11
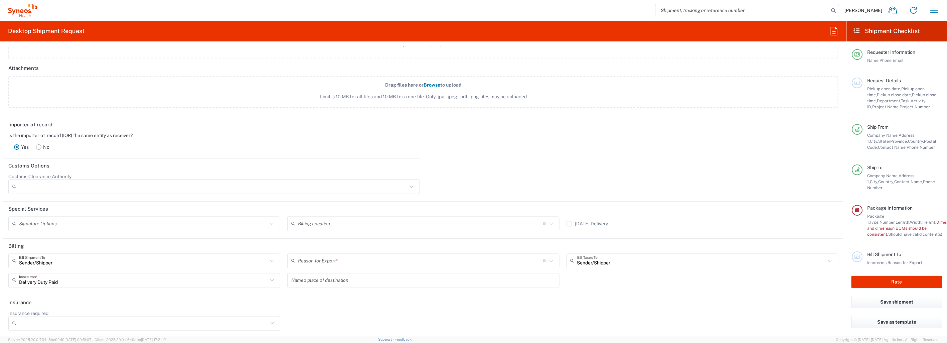
scroll to position [785, 0]
click at [407, 185] on icon at bounding box center [411, 186] width 9 height 9
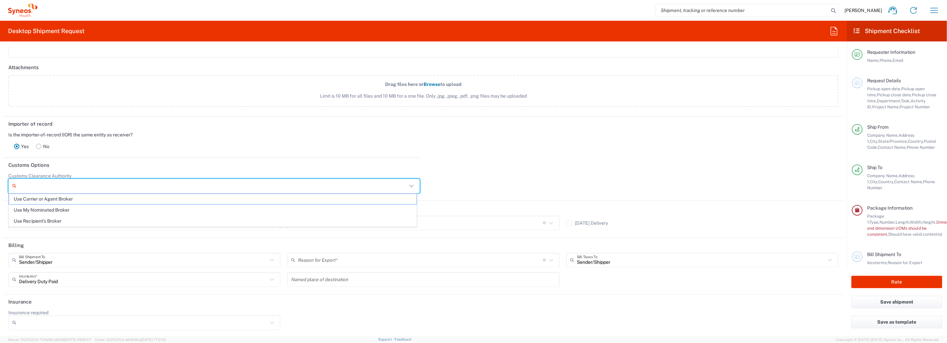
click at [506, 166] on header "Customs Options" at bounding box center [423, 165] width 840 height 15
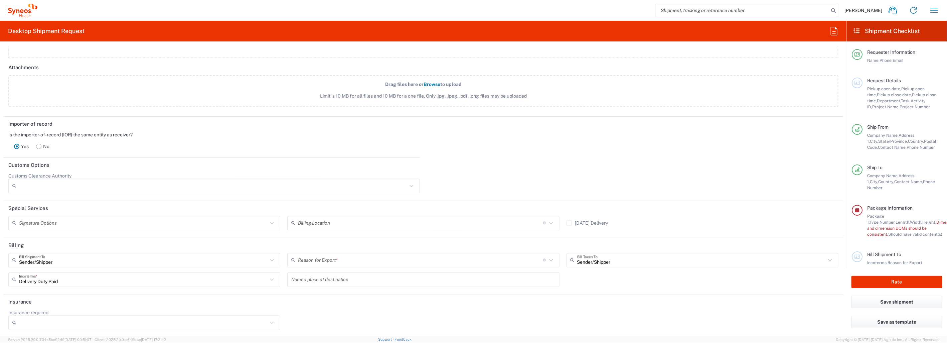
click at [269, 220] on icon at bounding box center [272, 223] width 9 height 9
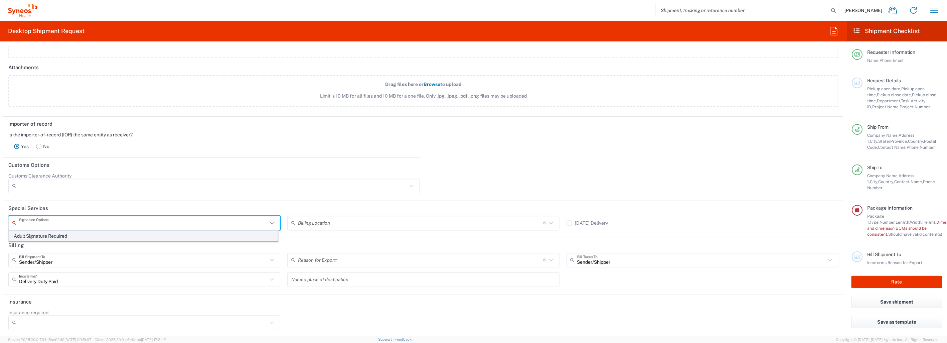
click at [117, 236] on span "Adult Signature Required" at bounding box center [143, 236] width 269 height 10
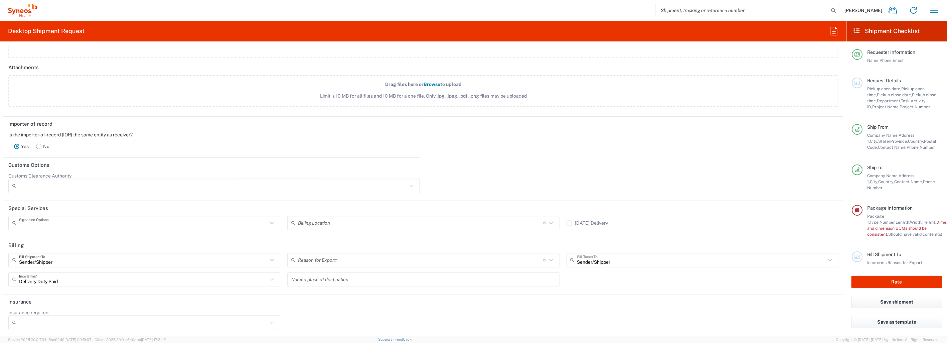
type input "Adult Signature Required"
click at [379, 219] on input "text" at bounding box center [420, 223] width 245 height 12
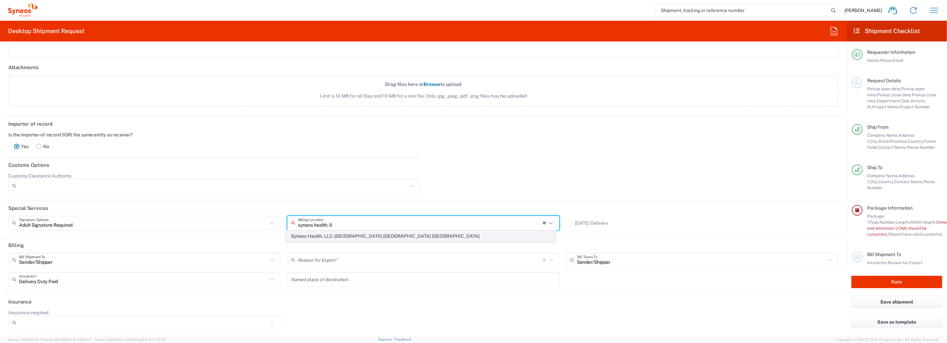
click at [334, 232] on span "Syneos Health, LLC-[GEOGRAPHIC_DATA] [GEOGRAPHIC_DATA] [GEOGRAPHIC_DATA]" at bounding box center [420, 236] width 269 height 10
type input "Syneos Health, LLC-[GEOGRAPHIC_DATA] [GEOGRAPHIC_DATA] [GEOGRAPHIC_DATA]"
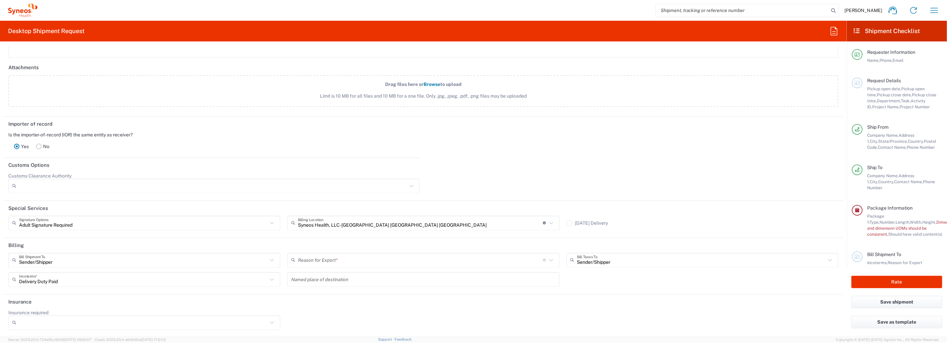
click at [511, 256] on input "text" at bounding box center [420, 260] width 245 height 12
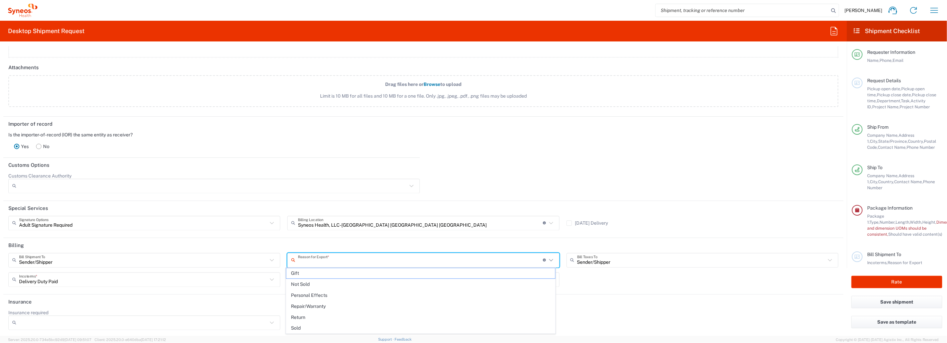
drag, startPoint x: 343, startPoint y: 282, endPoint x: 366, endPoint y: 282, distance: 23.1
click at [343, 282] on span "Not Sold" at bounding box center [420, 284] width 269 height 10
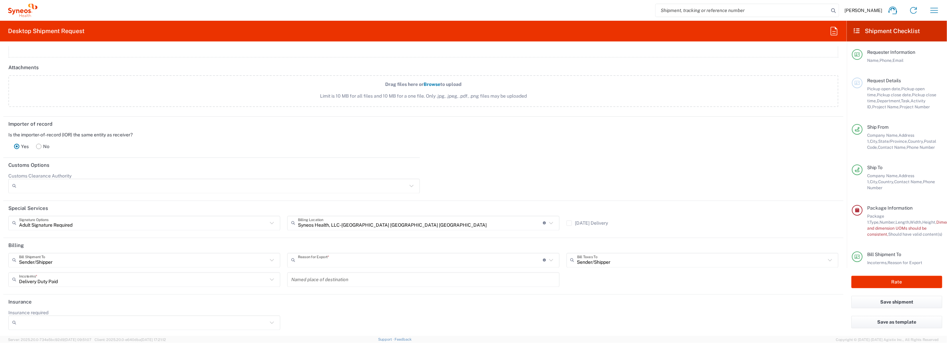
type input "Not Sold"
click at [893, 229] on span "Weight and dimension UOMs should be consistent," at bounding box center [926, 227] width 118 height 17
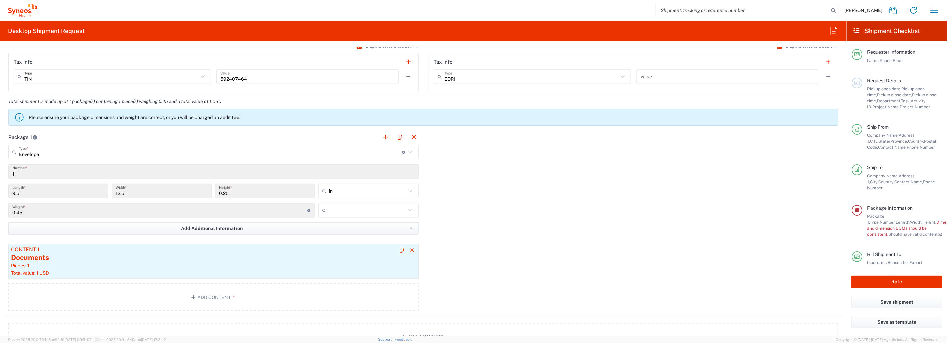
scroll to position [489, 0]
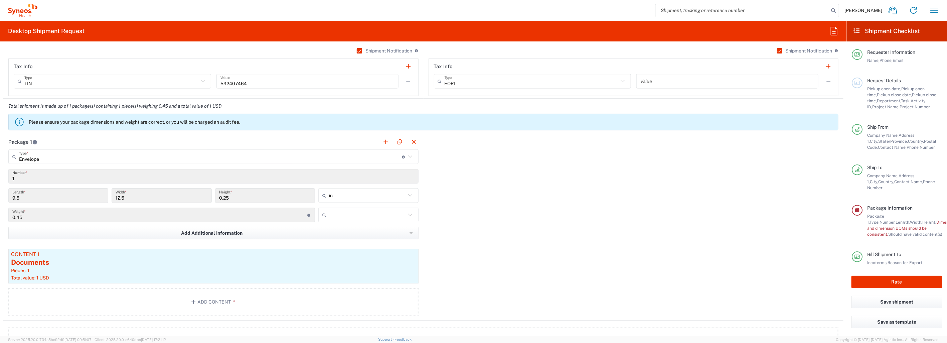
click at [57, 175] on input "1" at bounding box center [213, 176] width 402 height 12
click at [240, 122] on p "Please ensure your package dimensions and weight are correct, or you will be ch…" at bounding box center [432, 122] width 807 height 6
click at [273, 122] on p "Please ensure your package dimensions and weight are correct, or you will be ch…" at bounding box center [432, 122] width 807 height 6
click at [904, 229] on span "Weight and dimension UOMs should be consistent," at bounding box center [926, 227] width 118 height 17
click at [406, 155] on icon at bounding box center [410, 156] width 9 height 9
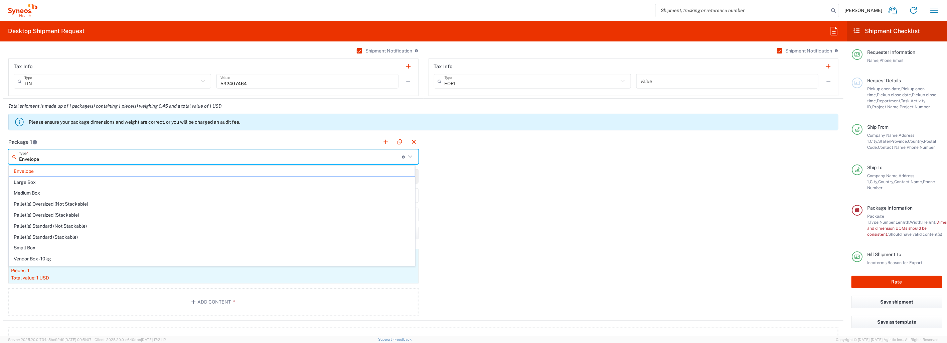
type input "Envelope"
click at [37, 169] on span "Envelope" at bounding box center [212, 171] width 406 height 10
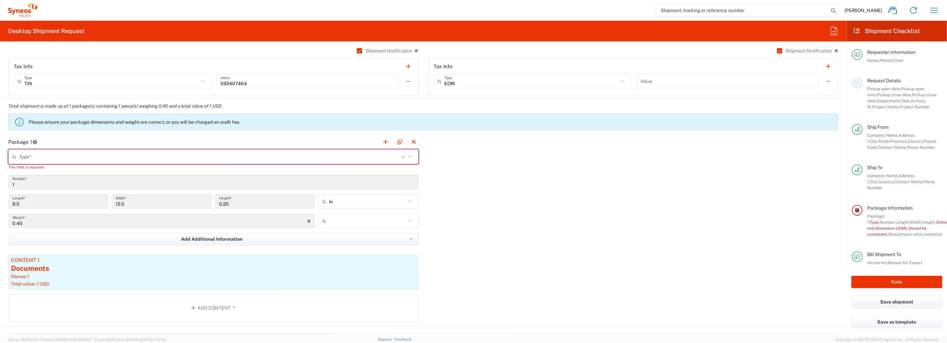
click at [77, 158] on input "text" at bounding box center [210, 157] width 383 height 12
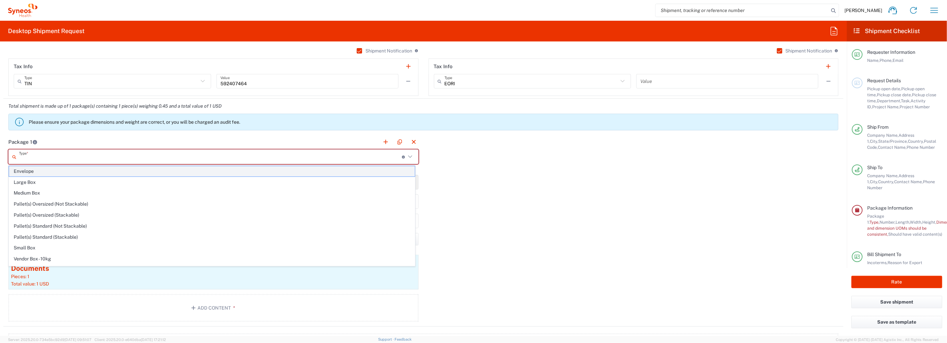
click at [39, 173] on span "Envelope" at bounding box center [212, 171] width 406 height 10
type input "Envelope"
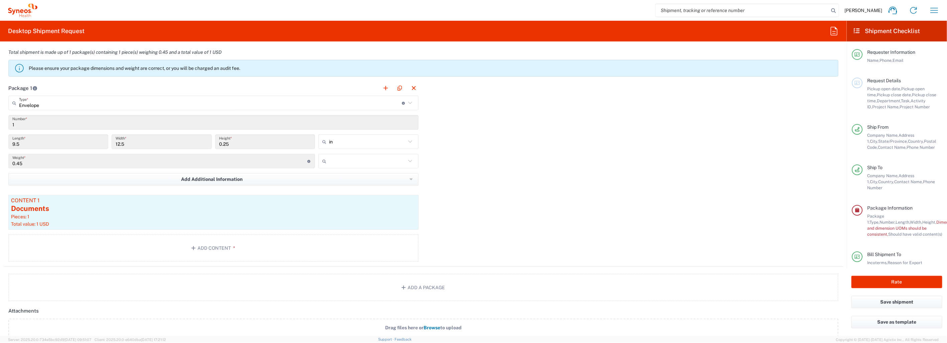
scroll to position [526, 0]
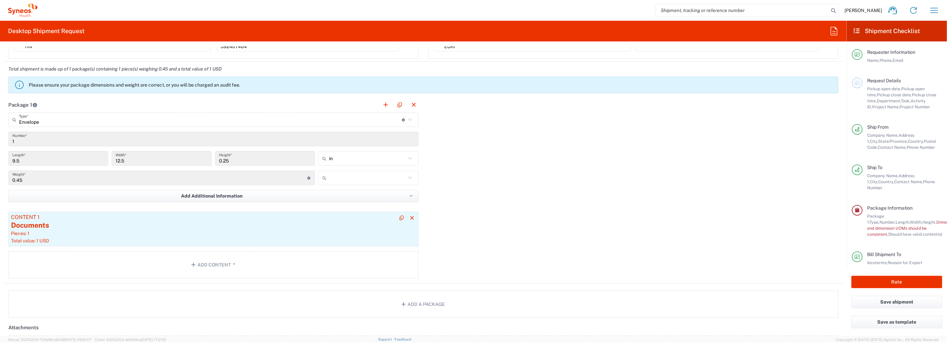
click at [185, 224] on div "Documents" at bounding box center [213, 225] width 405 height 10
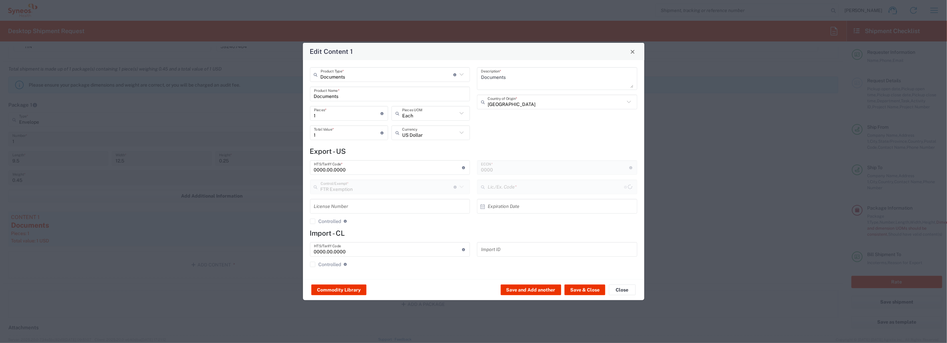
type input "30.37(a)"
click at [629, 289] on button "Close" at bounding box center [622, 289] width 27 height 11
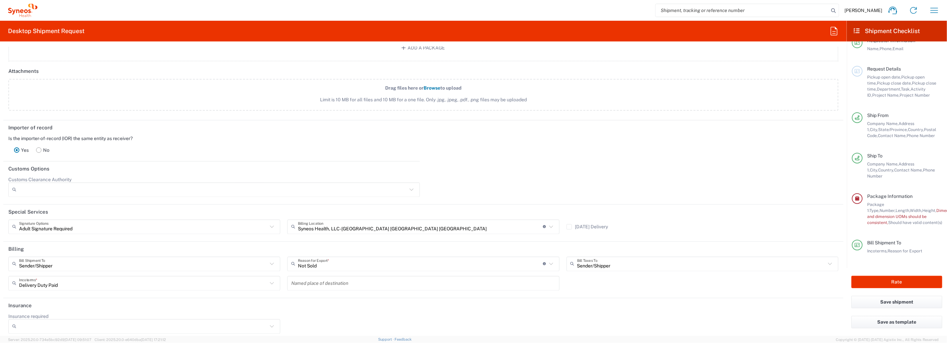
scroll to position [785, 0]
click at [899, 280] on button "Rate" at bounding box center [896, 282] width 91 height 12
type input "Bristol 7034903"
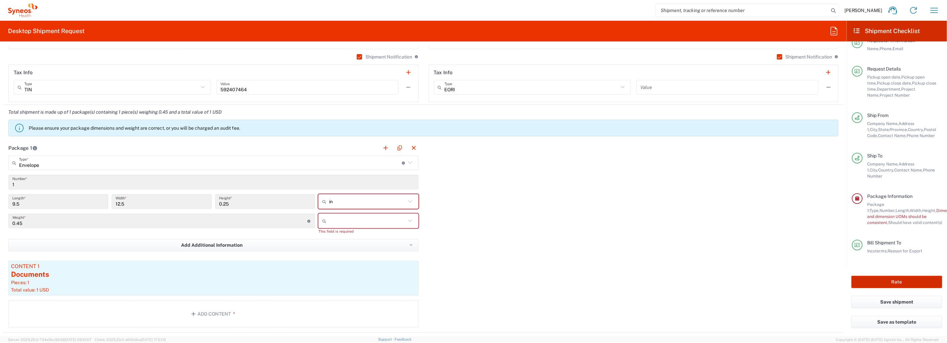
scroll to position [495, 0]
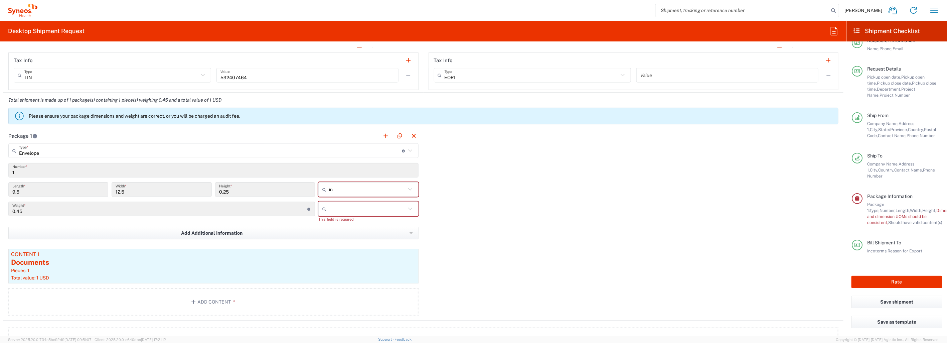
click at [406, 188] on icon at bounding box center [410, 189] width 9 height 9
click at [341, 202] on span "in" at bounding box center [366, 204] width 98 height 10
drag, startPoint x: 481, startPoint y: 198, endPoint x: 422, endPoint y: 214, distance: 60.7
click at [481, 198] on div "Package 1 Envelope Type * Material used to package goods Envelope Large Box Med…" at bounding box center [423, 224] width 840 height 192
click at [362, 224] on div "kgs lbs This field is required" at bounding box center [368, 213] width 103 height 25
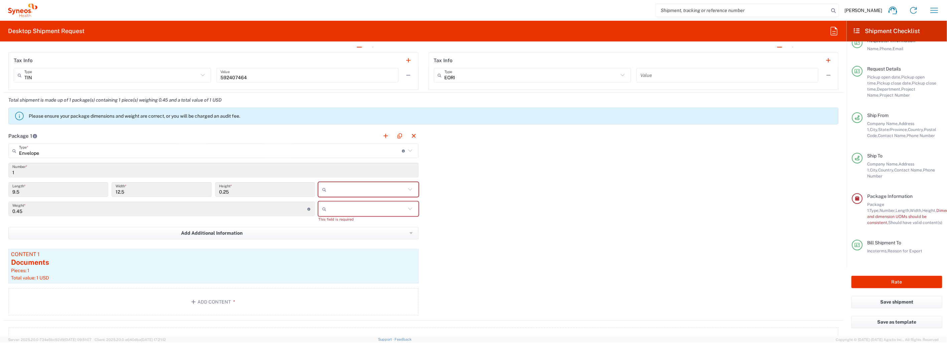
click at [407, 188] on icon at bounding box center [410, 189] width 9 height 9
click at [337, 228] on span "in" at bounding box center [366, 226] width 98 height 10
type input "in"
click at [408, 208] on icon at bounding box center [410, 208] width 9 height 9
click at [339, 234] on span "lbs" at bounding box center [366, 234] width 98 height 10
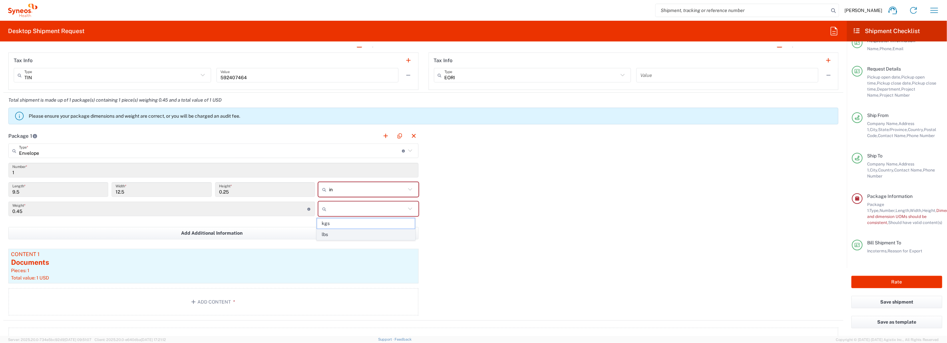
type input "lbs"
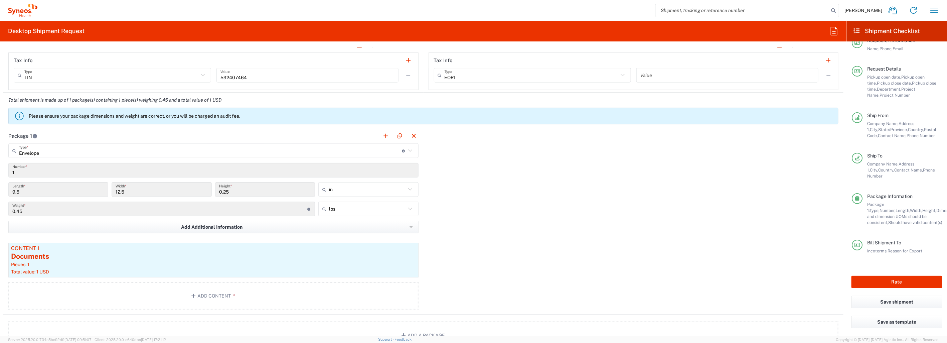
click at [488, 229] on div "Package 1 Envelope Type * Material used to package goods Envelope Large Box Med…" at bounding box center [423, 221] width 840 height 186
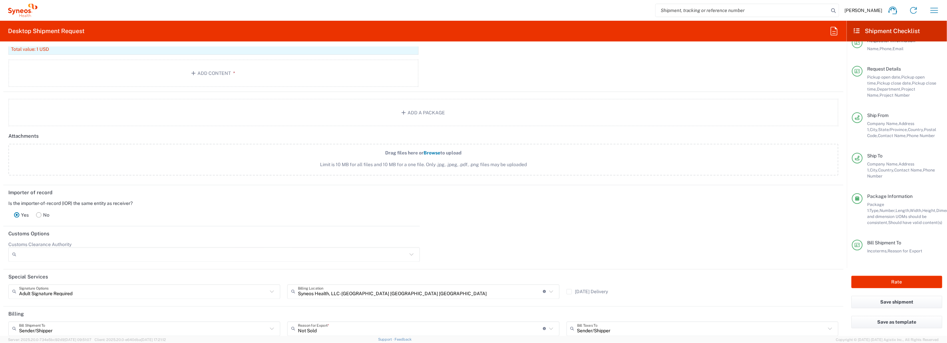
scroll to position [785, 0]
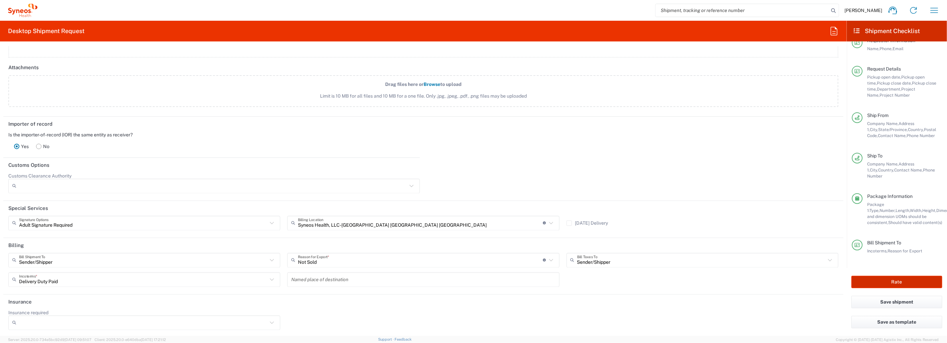
click at [902, 281] on button "Rate" at bounding box center [896, 282] width 91 height 12
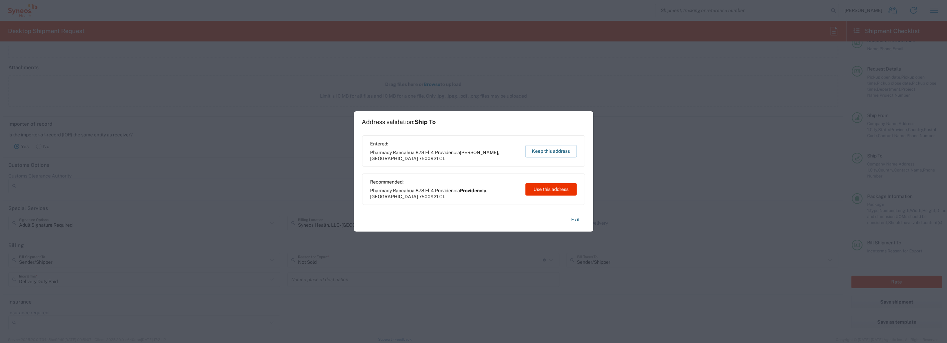
drag, startPoint x: 576, startPoint y: 218, endPoint x: 614, endPoint y: 217, distance: 38.1
click at [576, 218] on button "Exit" at bounding box center [575, 220] width 19 height 12
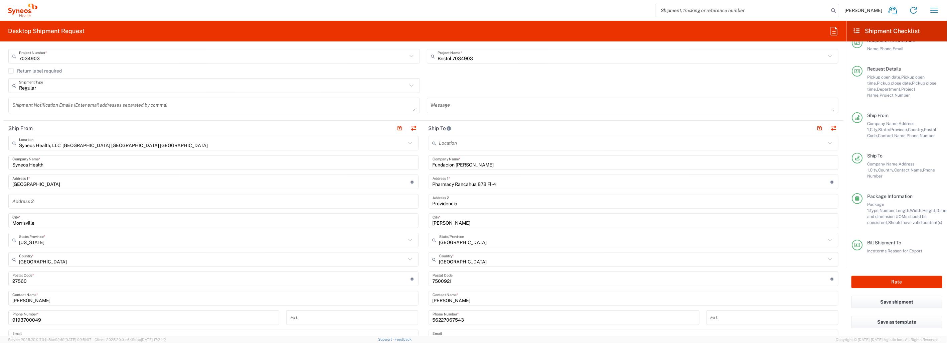
scroll to position [185, 0]
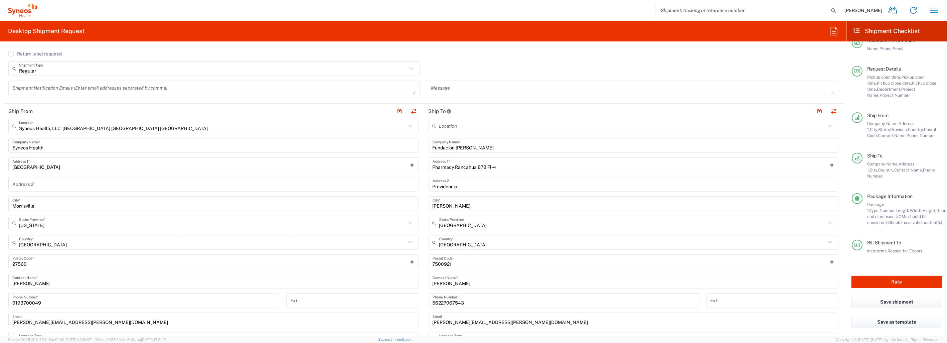
click at [58, 87] on textarea at bounding box center [213, 88] width 403 height 12
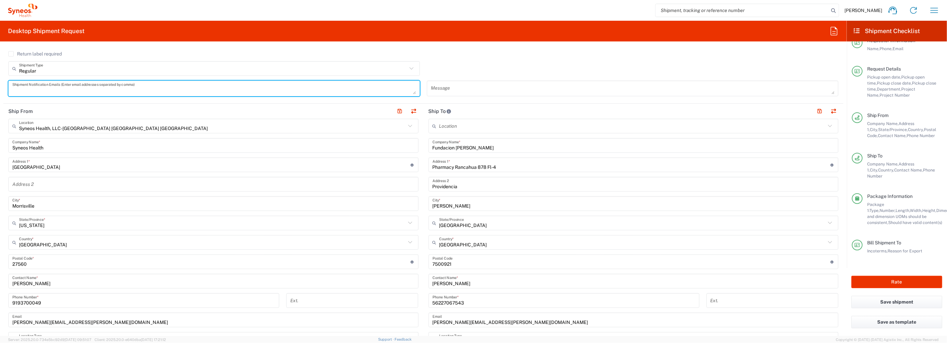
paste textarea "[PERSON_NAME][EMAIL_ADDRESS][DOMAIN_NAME]"
type textarea "[PERSON_NAME][EMAIL_ADDRESS][DOMAIN_NAME]"
click at [449, 69] on div "Regular Shipment Type Batch Regular" at bounding box center [423, 70] width 837 height 19
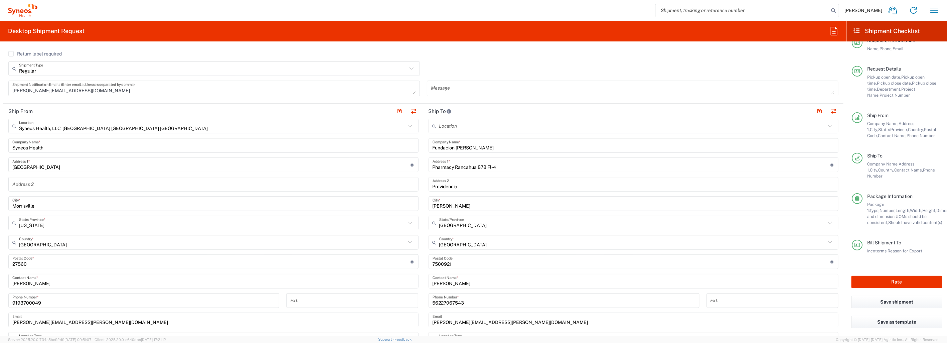
click at [411, 91] on textarea "[PERSON_NAME][EMAIL_ADDRESS][DOMAIN_NAME]" at bounding box center [213, 88] width 403 height 12
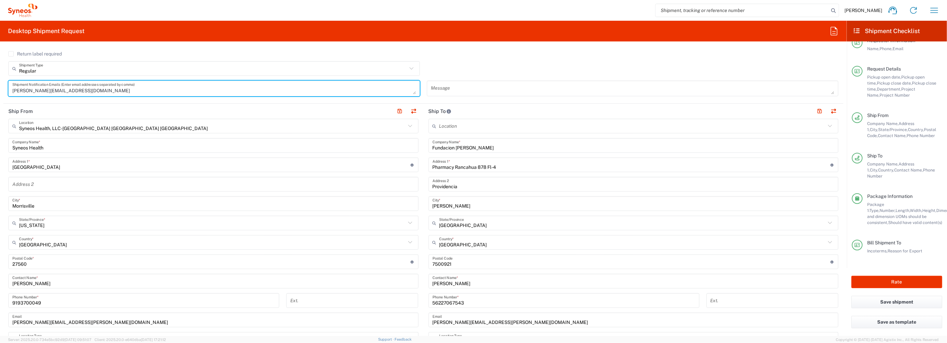
click at [184, 89] on textarea "[PERSON_NAME][EMAIL_ADDRESS][DOMAIN_NAME]" at bounding box center [213, 88] width 403 height 12
click at [412, 90] on textarea "[PERSON_NAME][EMAIL_ADDRESS][DOMAIN_NAME]" at bounding box center [213, 88] width 403 height 12
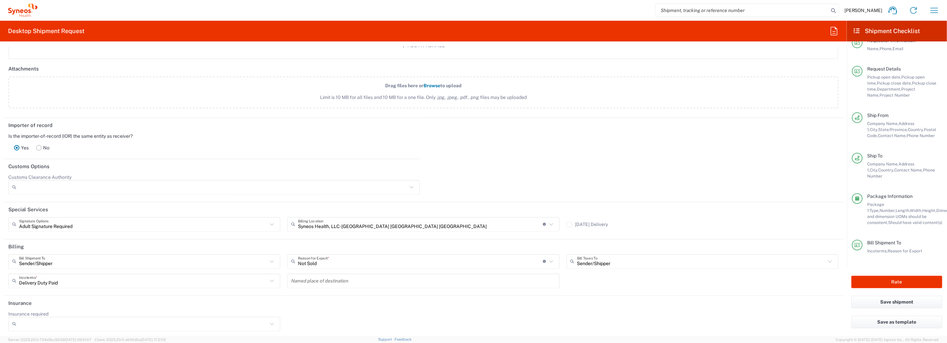
scroll to position [785, 0]
drag, startPoint x: 901, startPoint y: 282, endPoint x: 489, endPoint y: 247, distance: 413.2
click at [901, 282] on button "Rate" at bounding box center [896, 282] width 91 height 12
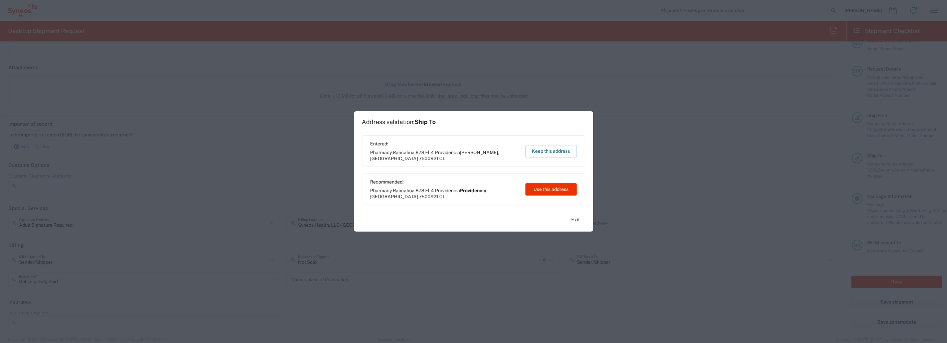
drag, startPoint x: 552, startPoint y: 189, endPoint x: 508, endPoint y: 209, distance: 48.4
click at [552, 189] on button "Use this address" at bounding box center [550, 189] width 51 height 12
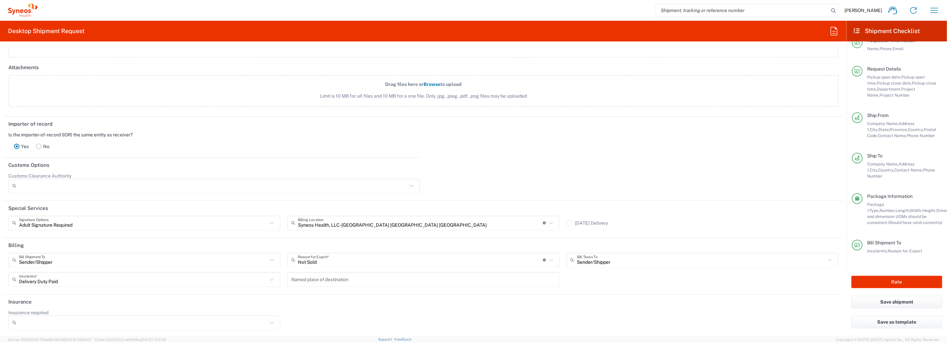
type input "Providencia"
type input "[GEOGRAPHIC_DATA]"
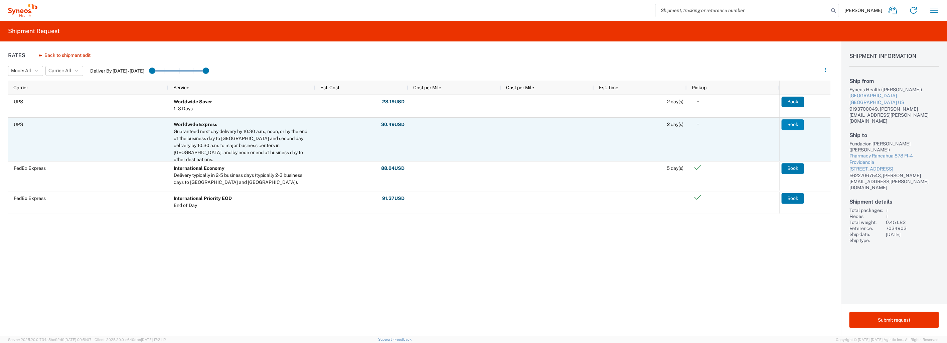
click at [792, 125] on button "Book" at bounding box center [792, 124] width 22 height 11
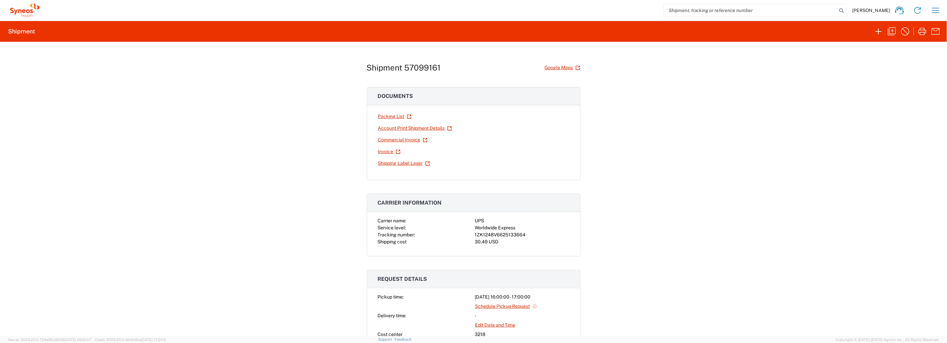
drag, startPoint x: 390, startPoint y: 115, endPoint x: 394, endPoint y: 116, distance: 4.4
click at [390, 115] on link "Packing List" at bounding box center [395, 117] width 34 height 12
click at [403, 164] on link "Shipping Label Laser" at bounding box center [404, 163] width 52 height 12
click at [396, 139] on link "Commercial Invoice" at bounding box center [403, 140] width 50 height 12
click at [659, 123] on div "Shipment 57099161 Google Maps Documents Packing List Account Print Shipment Det…" at bounding box center [473, 189] width 947 height 294
